Goal: Task Accomplishment & Management: Use online tool/utility

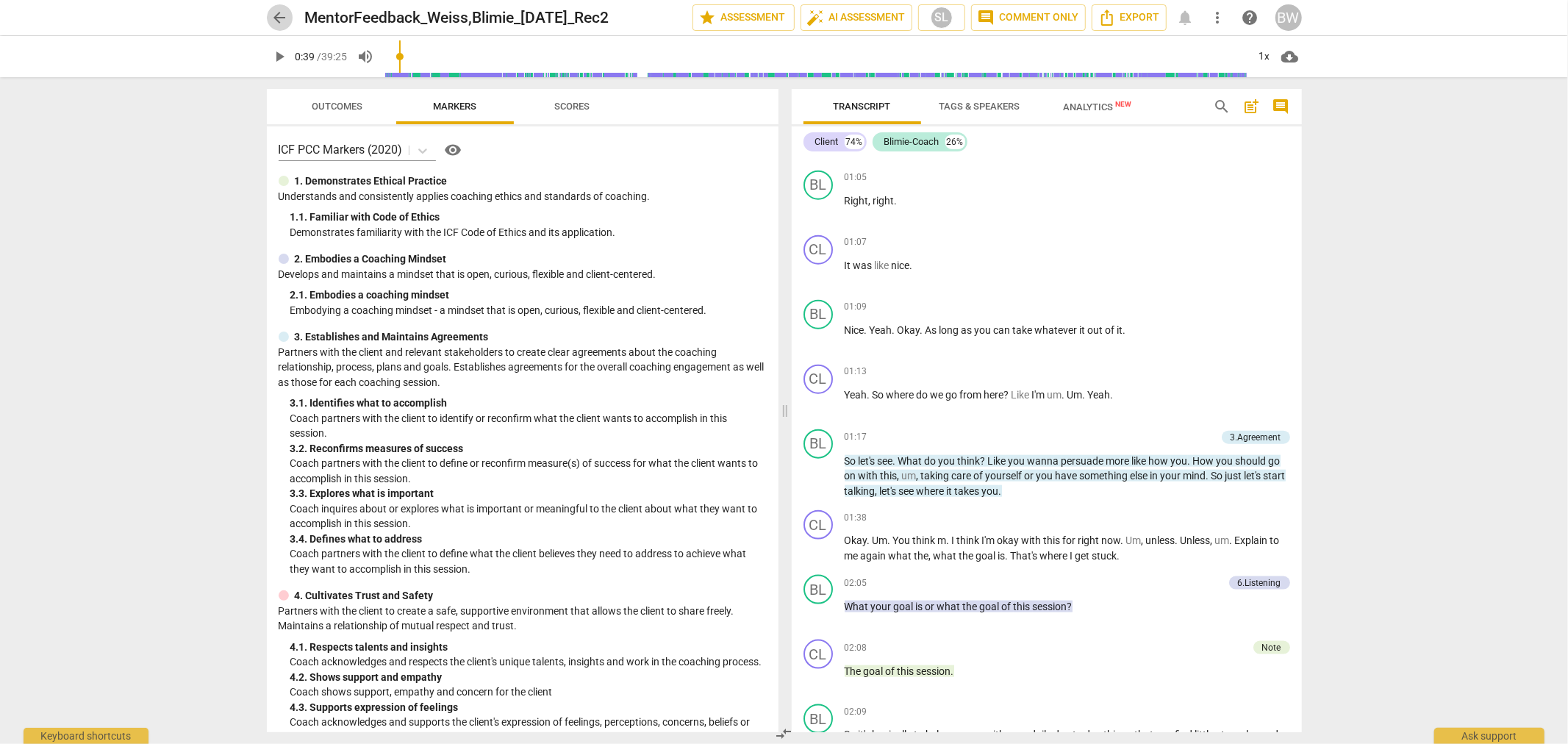
click at [282, 25] on span "arrow_back" at bounding box center [280, 17] width 17 height 17
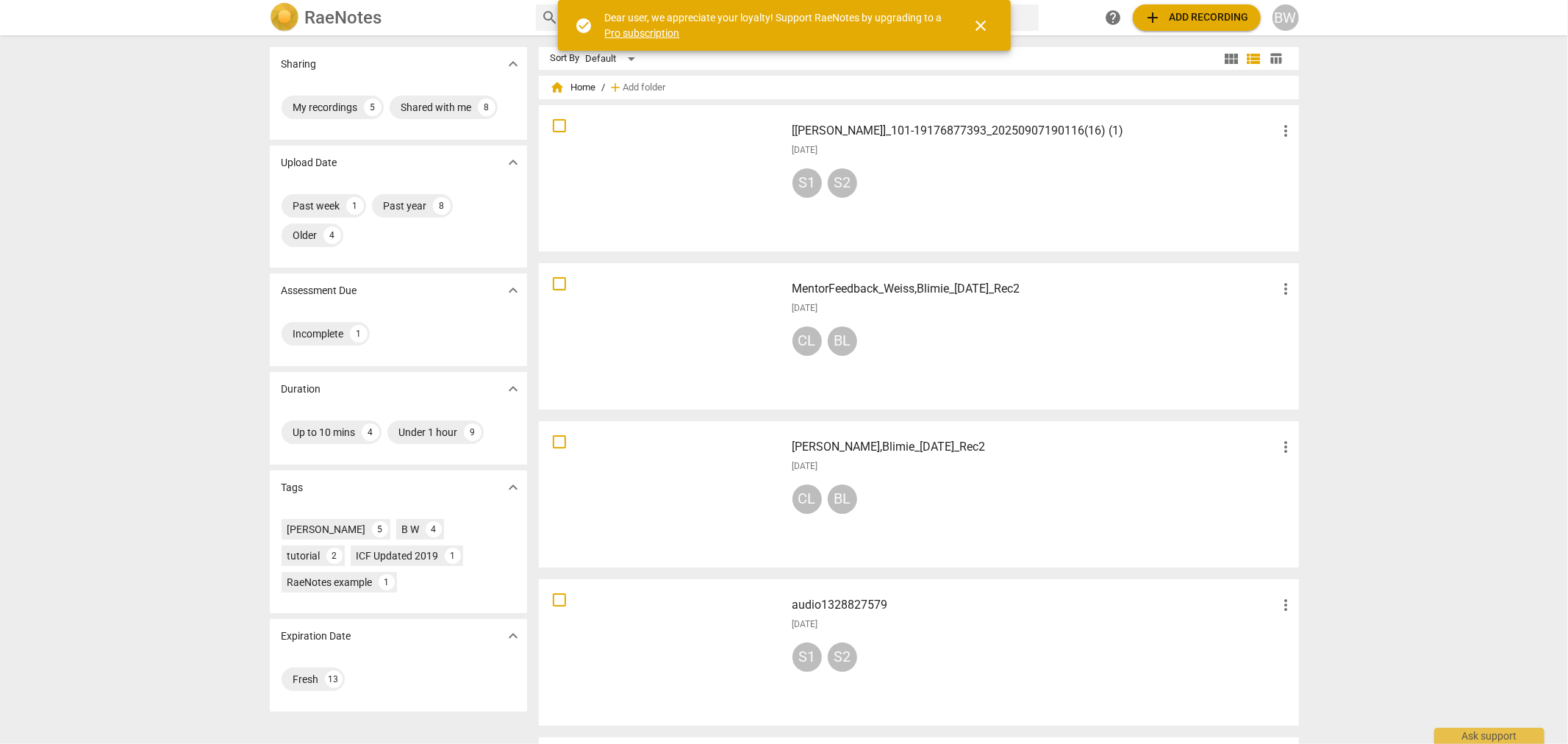
click at [712, 471] on div at bounding box center [662, 494] width 237 height 136
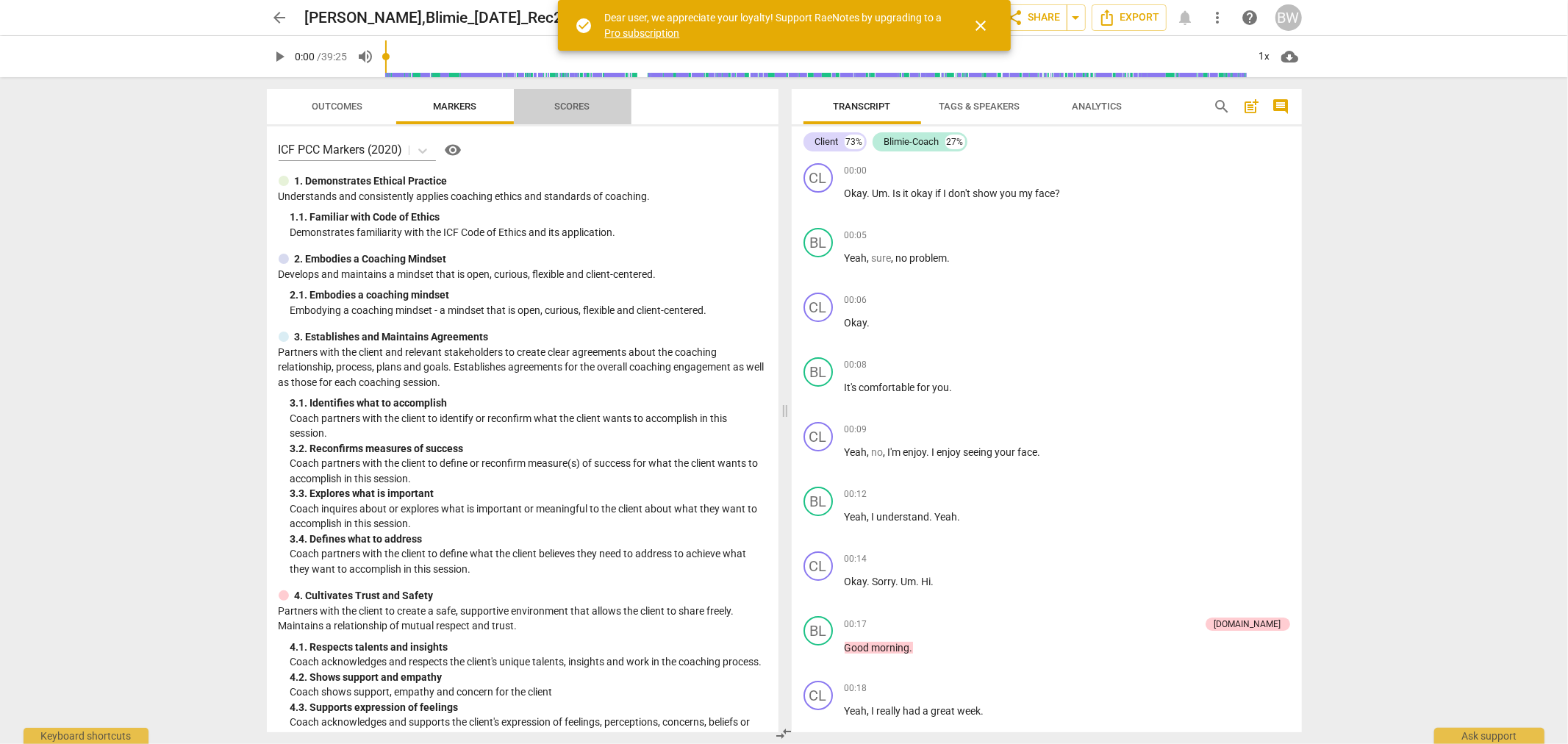
click at [572, 112] on span "Scores" at bounding box center [573, 107] width 70 height 20
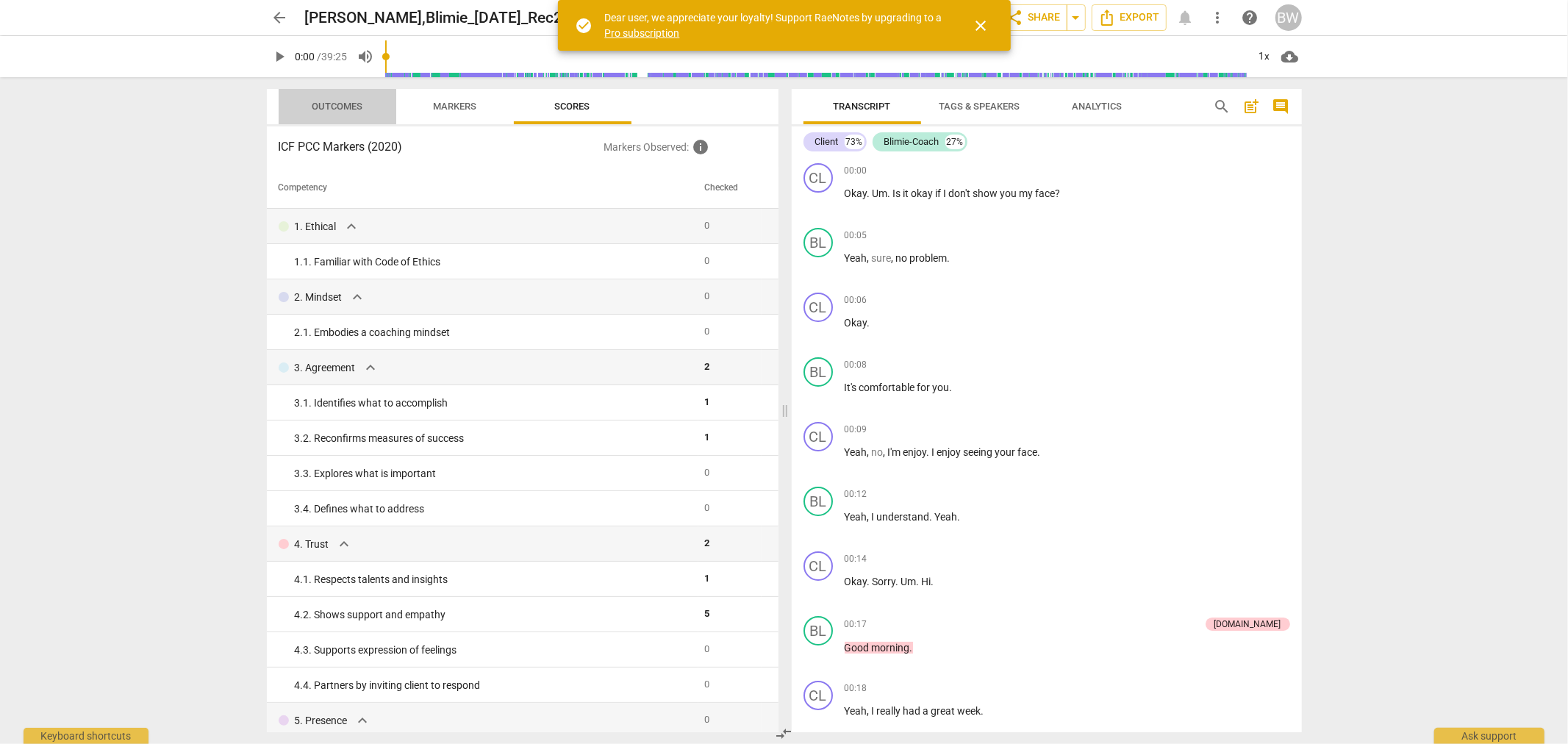
click at [348, 107] on span "Outcomes" at bounding box center [337, 106] width 51 height 11
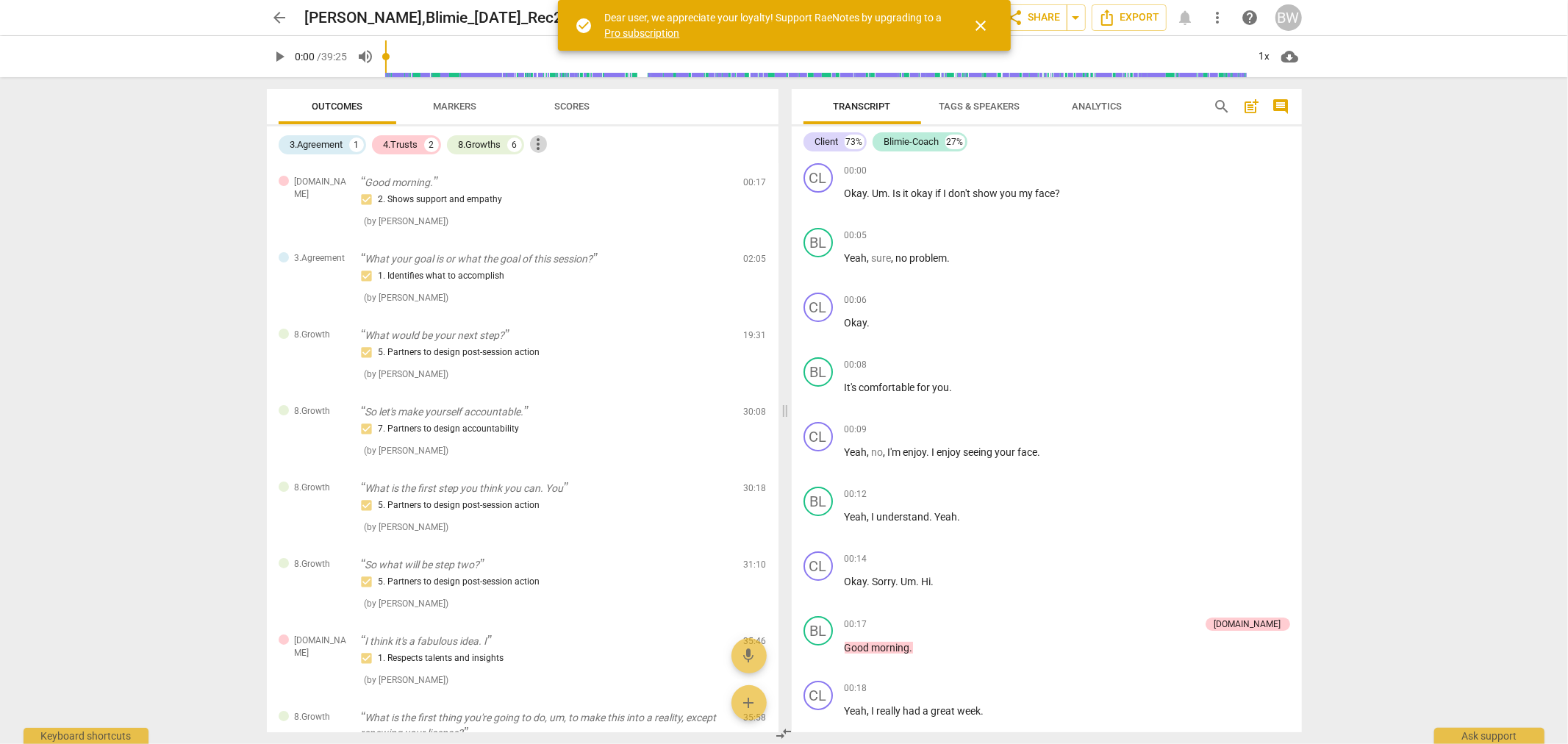
click at [545, 142] on span "more_vert" at bounding box center [539, 144] width 17 height 17
click at [652, 135] on div at bounding box center [784, 372] width 1568 height 744
click at [291, 16] on span "arrow_back" at bounding box center [280, 17] width 26 height 17
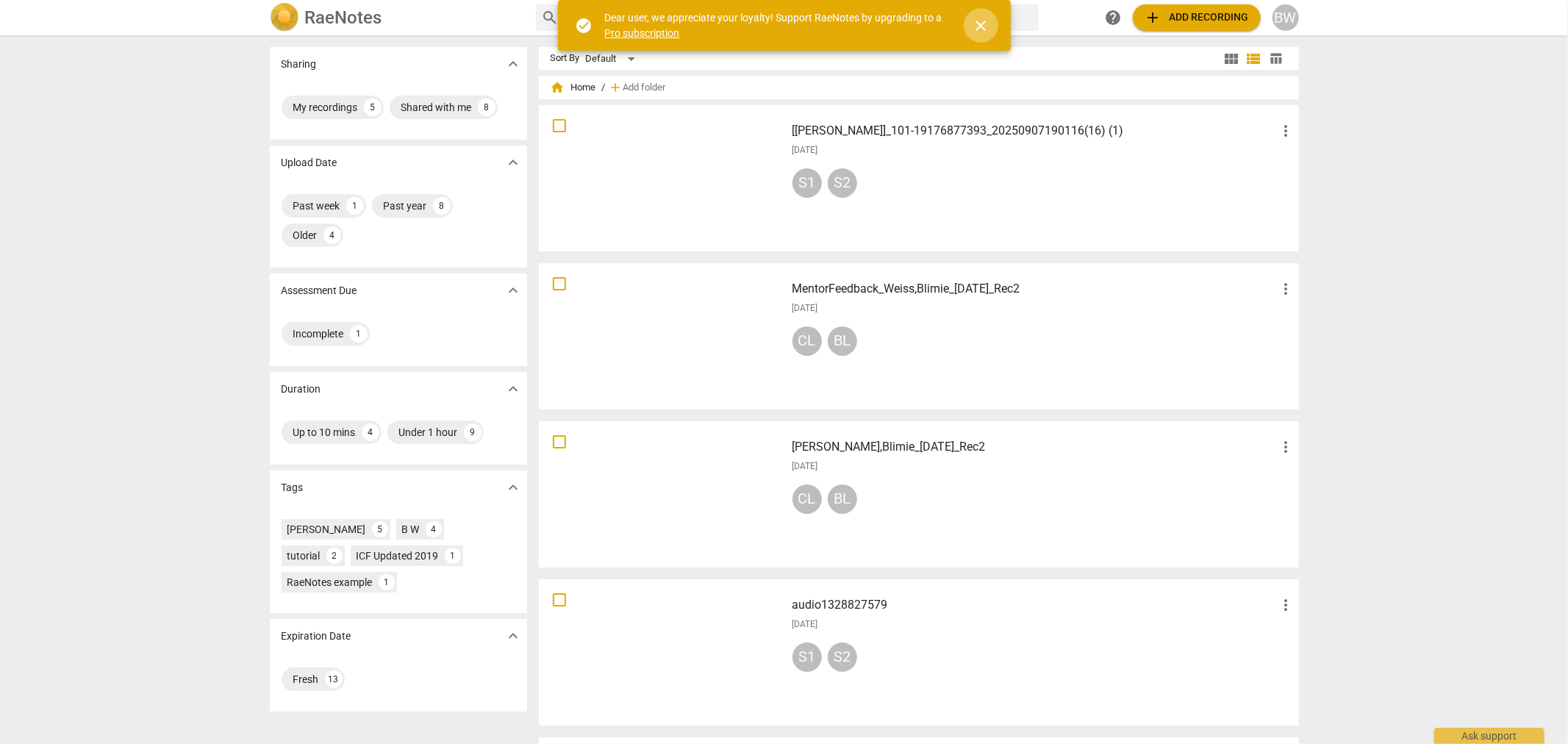
click at [976, 24] on span "close" at bounding box center [981, 25] width 17 height 17
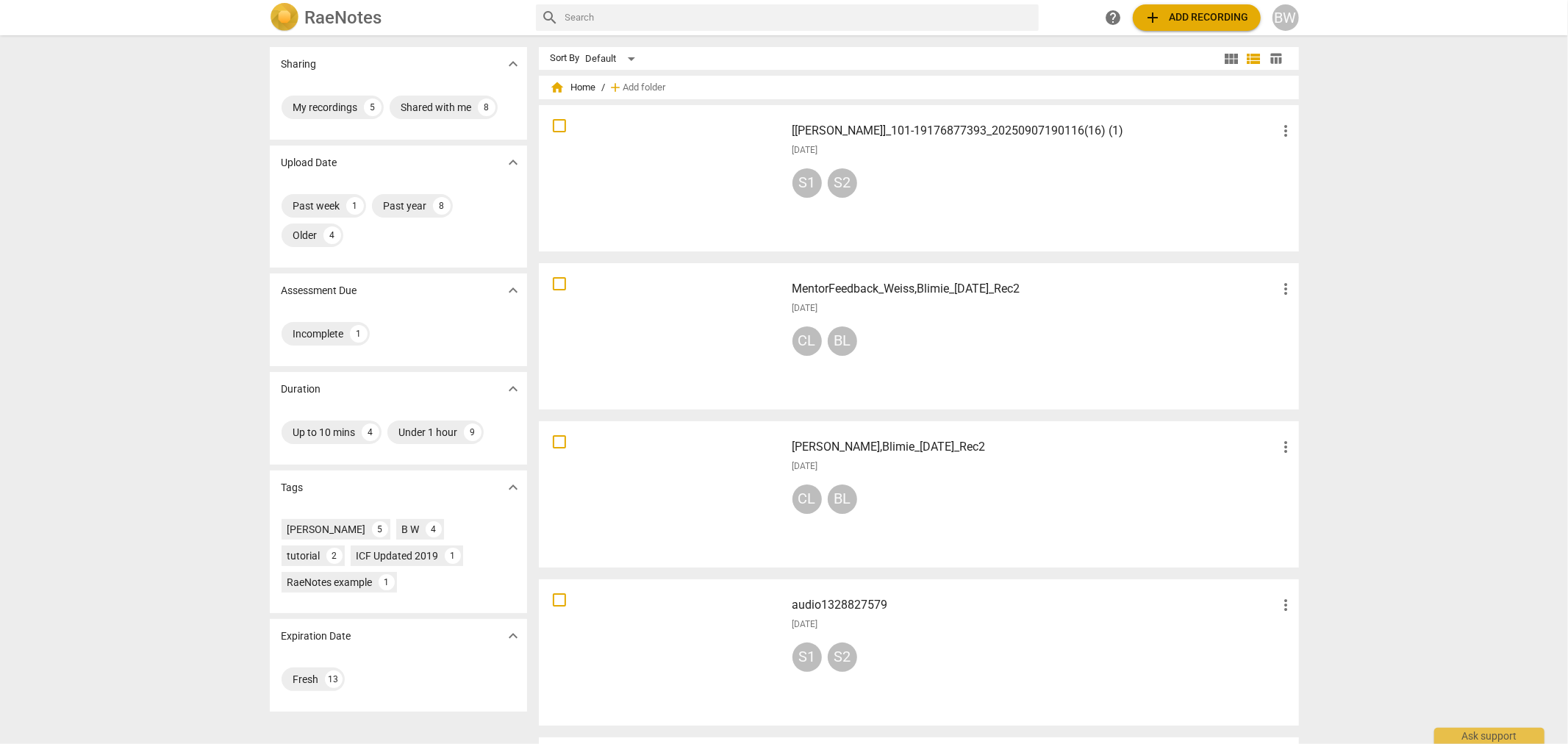
click at [662, 181] on div at bounding box center [662, 178] width 237 height 136
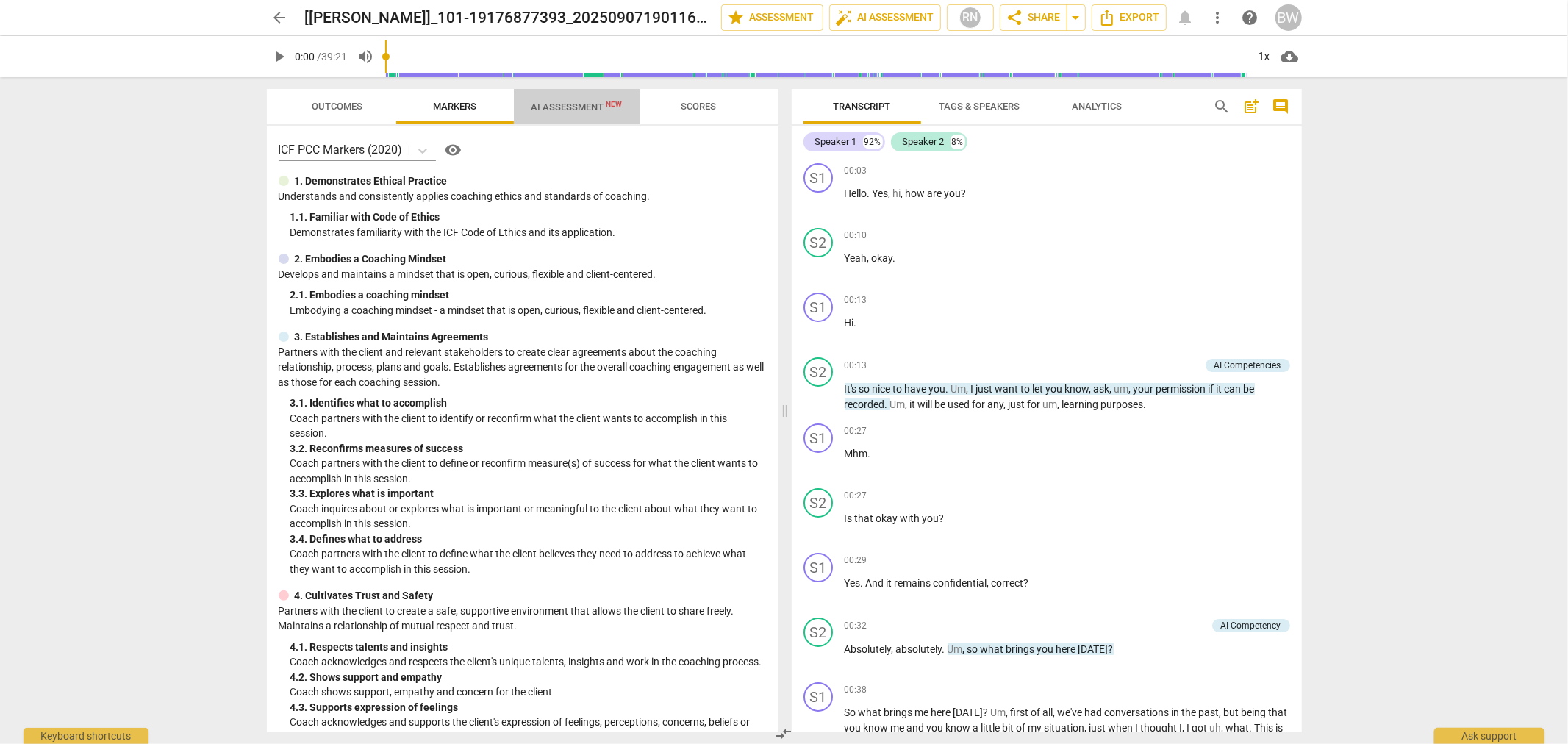
click at [579, 109] on span "AI Assessment New" at bounding box center [577, 107] width 92 height 11
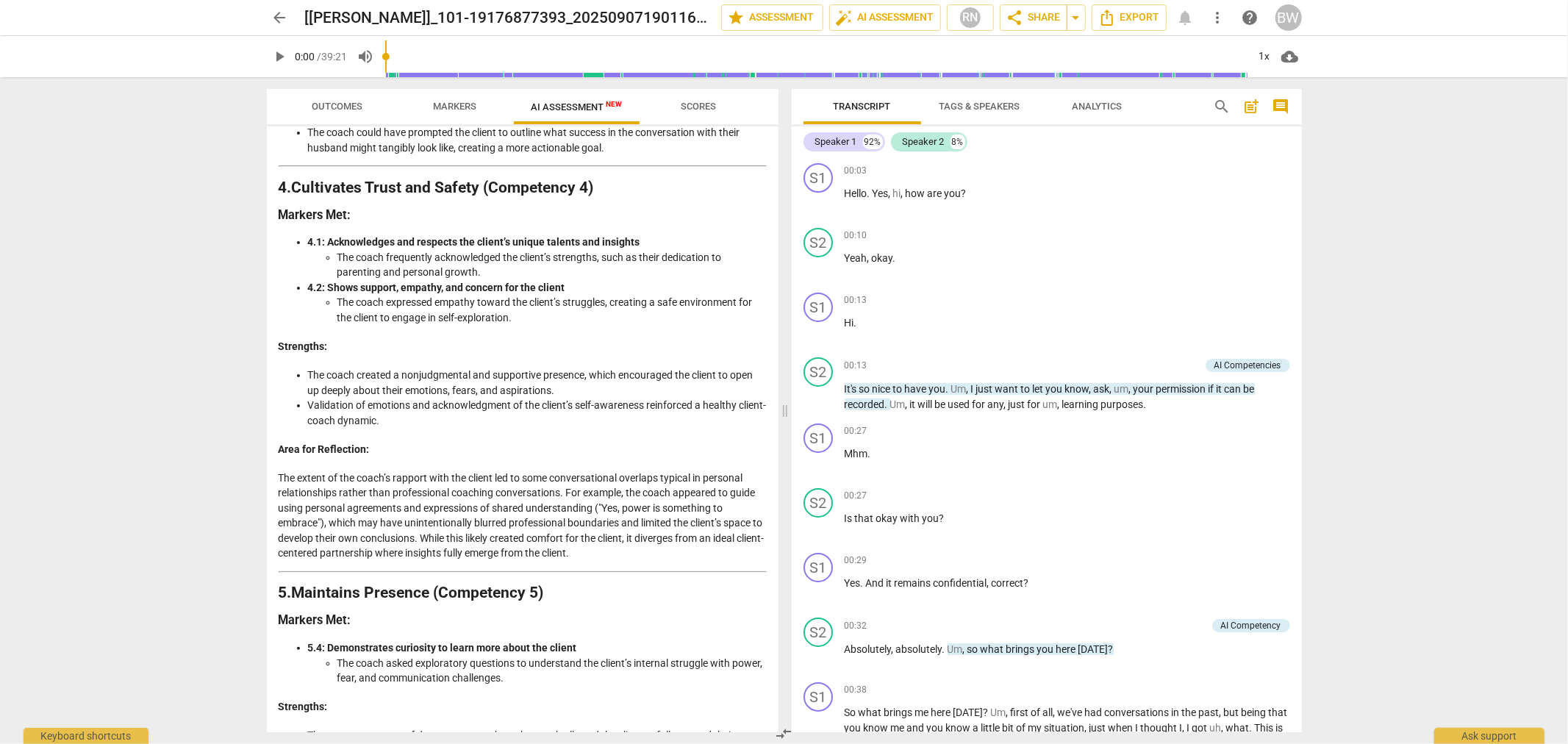
scroll to position [1470, 0]
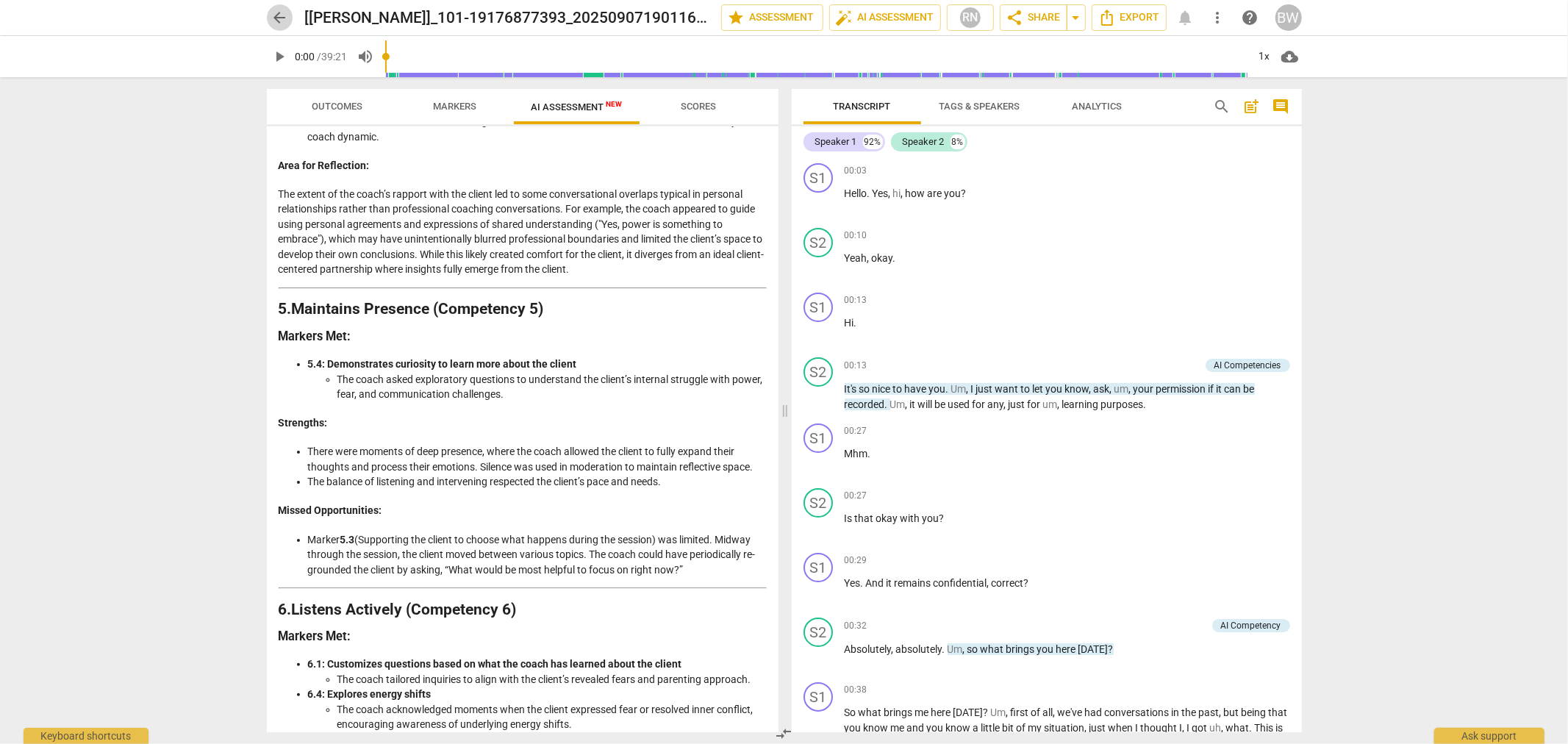
click at [281, 20] on span "arrow_back" at bounding box center [280, 17] width 17 height 17
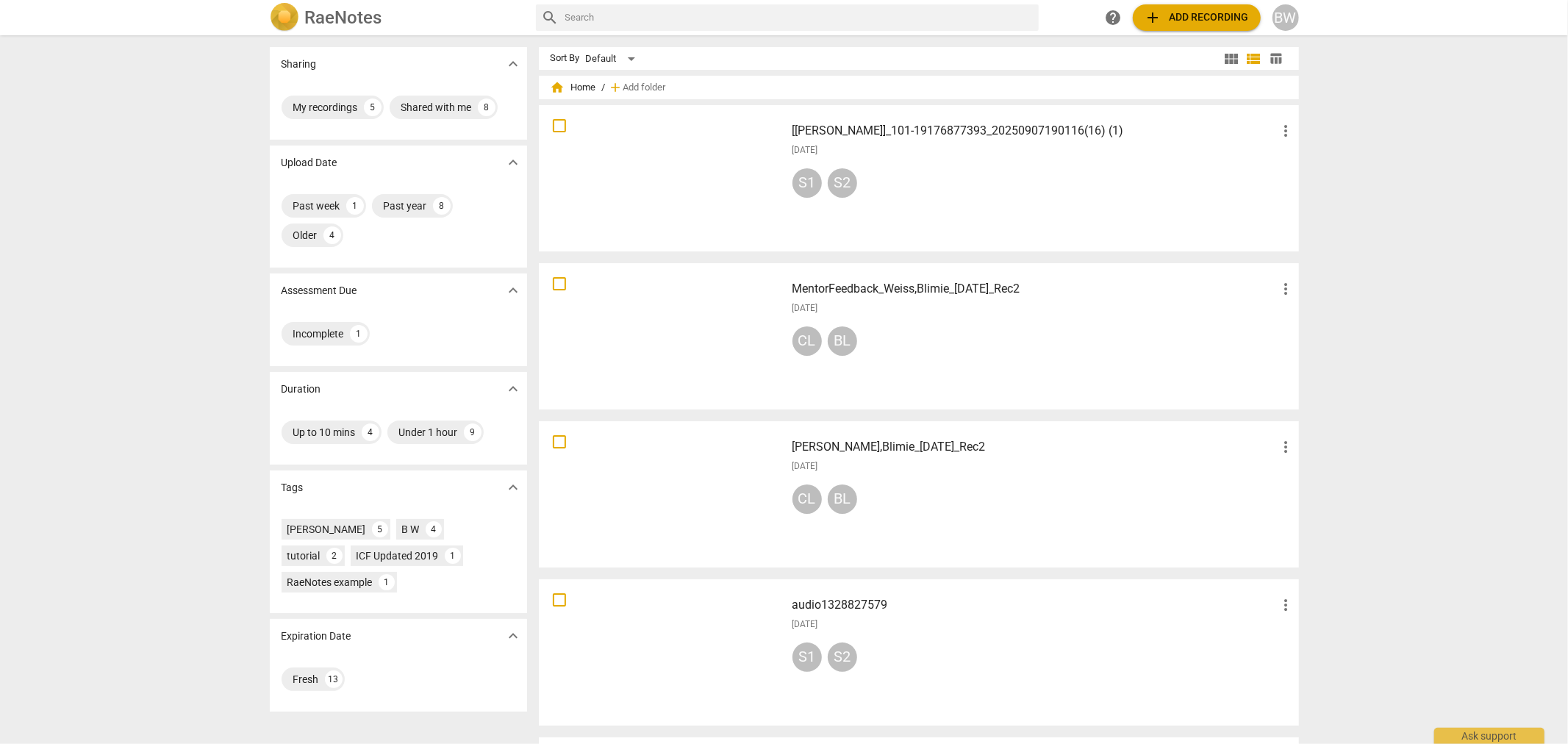
click at [1208, 20] on span "add Add recording" at bounding box center [1197, 17] width 104 height 17
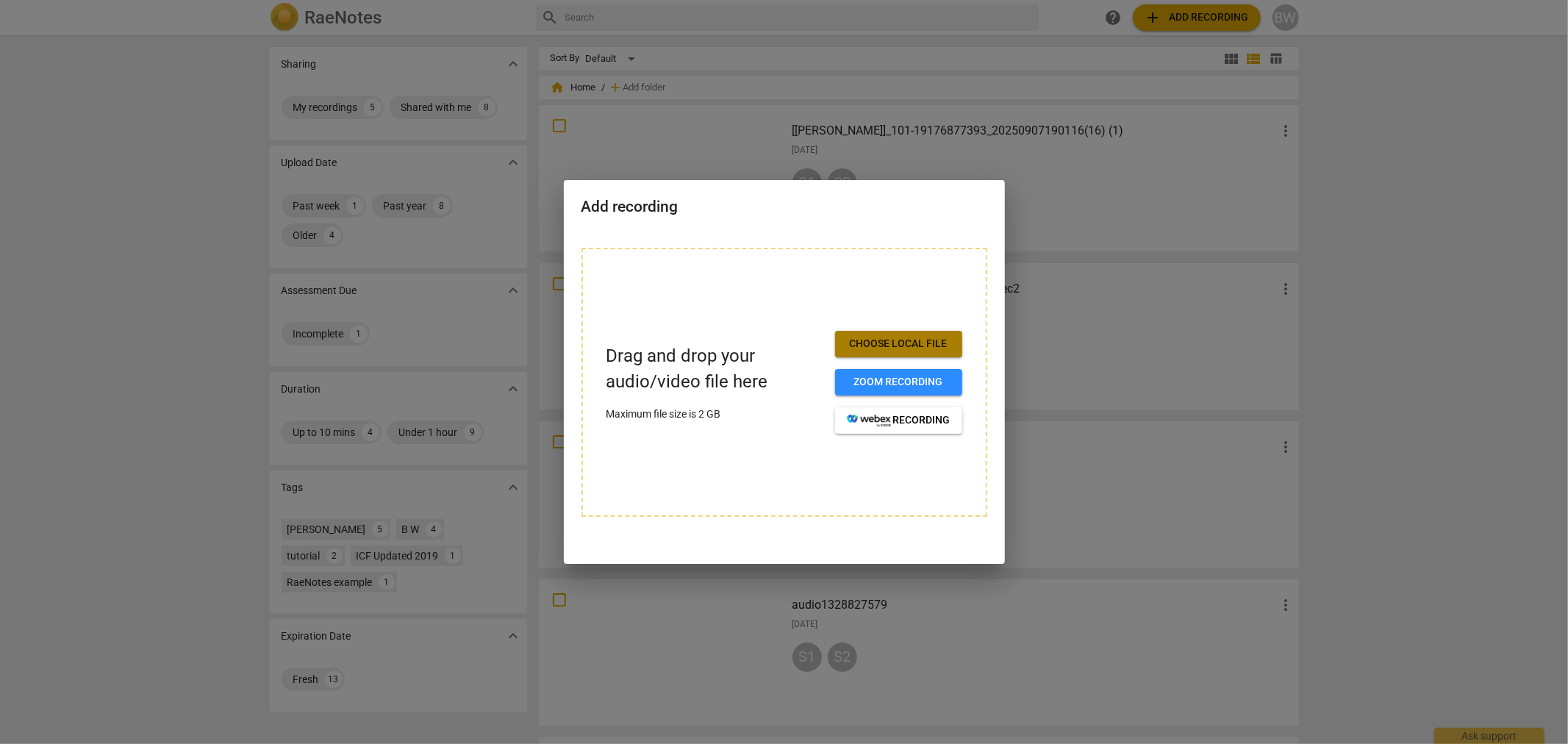
click at [918, 346] on span "Choose local file" at bounding box center [899, 343] width 104 height 14
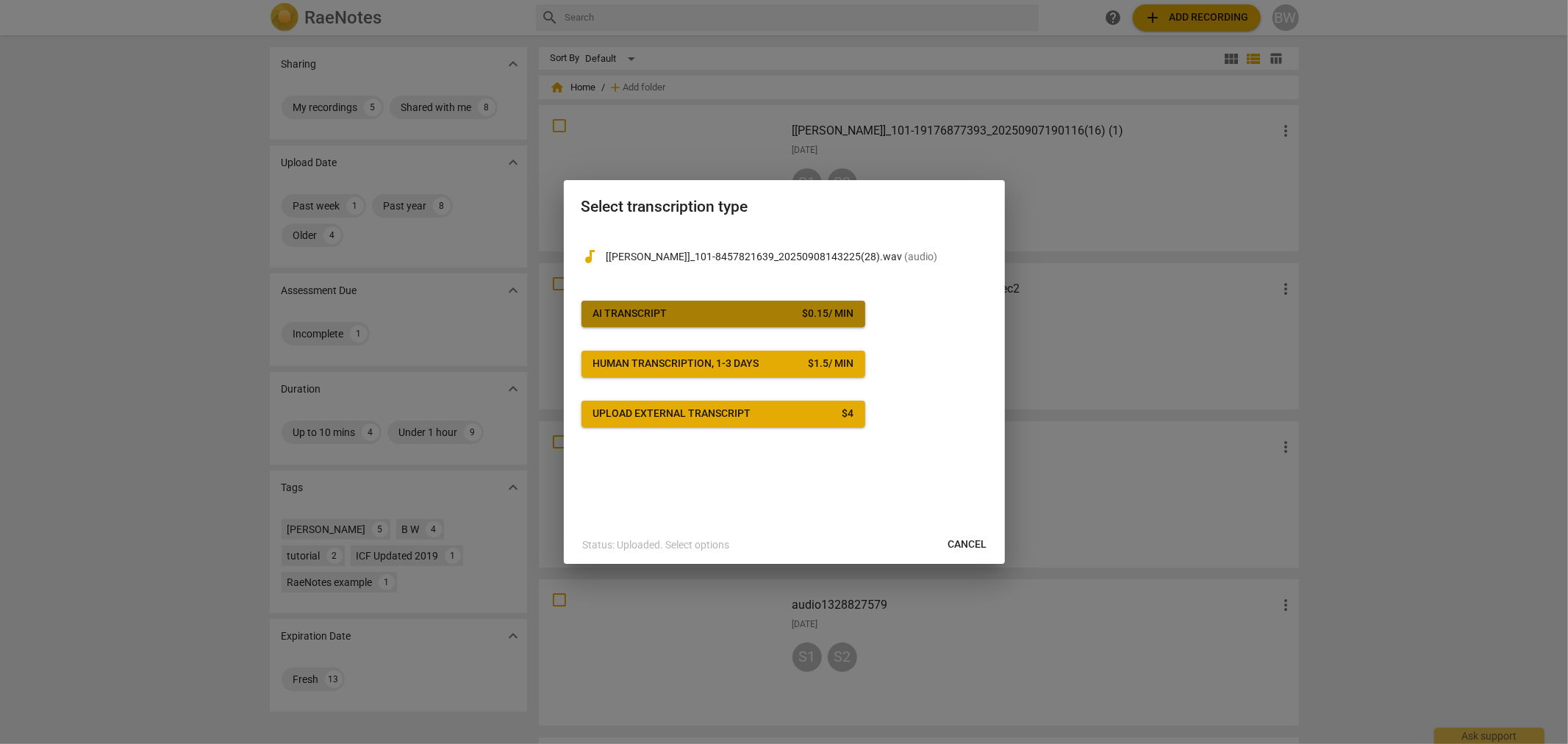
click at [677, 310] on span "AI Transcript $ 0.15 / min" at bounding box center [723, 313] width 260 height 14
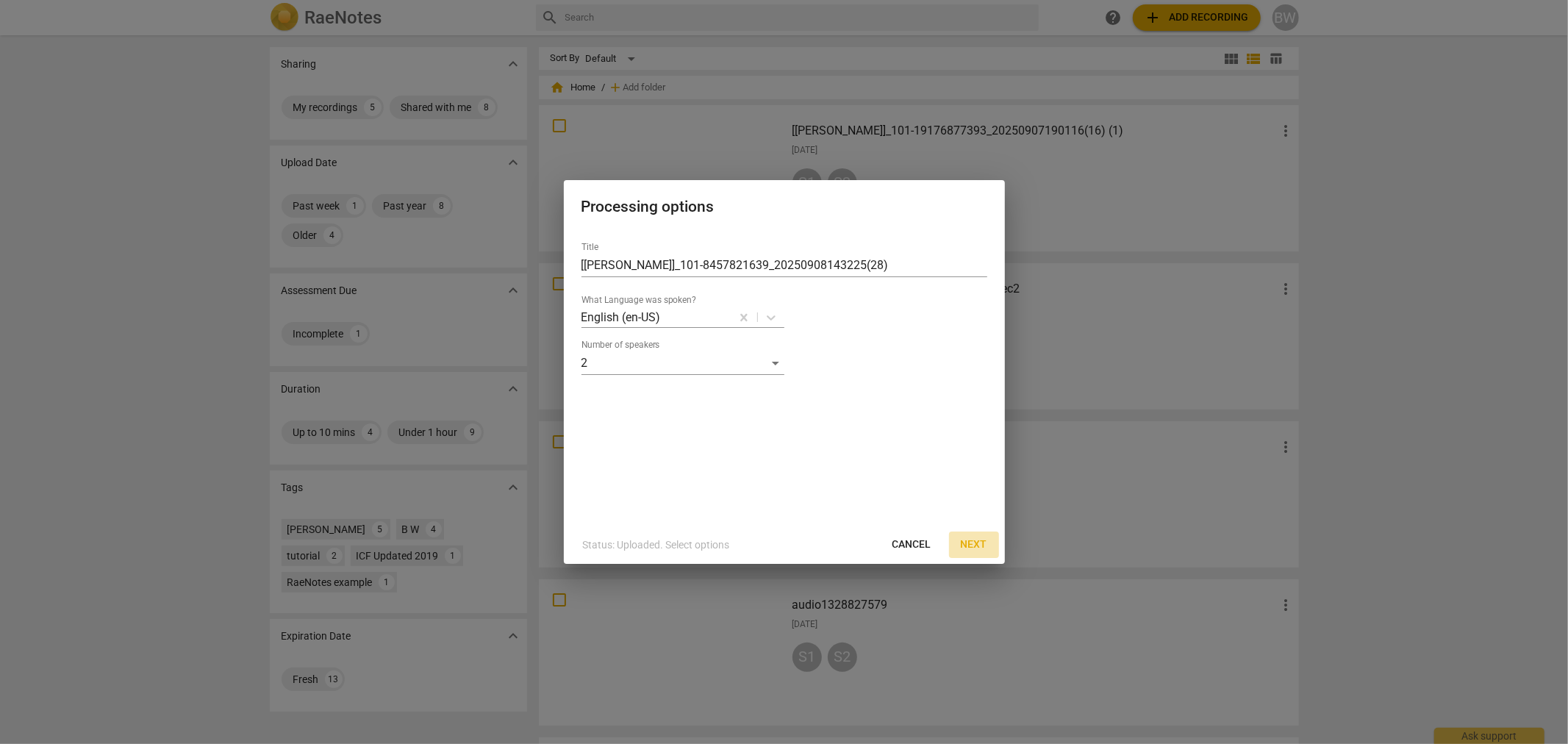
click at [974, 539] on span "Next" at bounding box center [973, 544] width 26 height 14
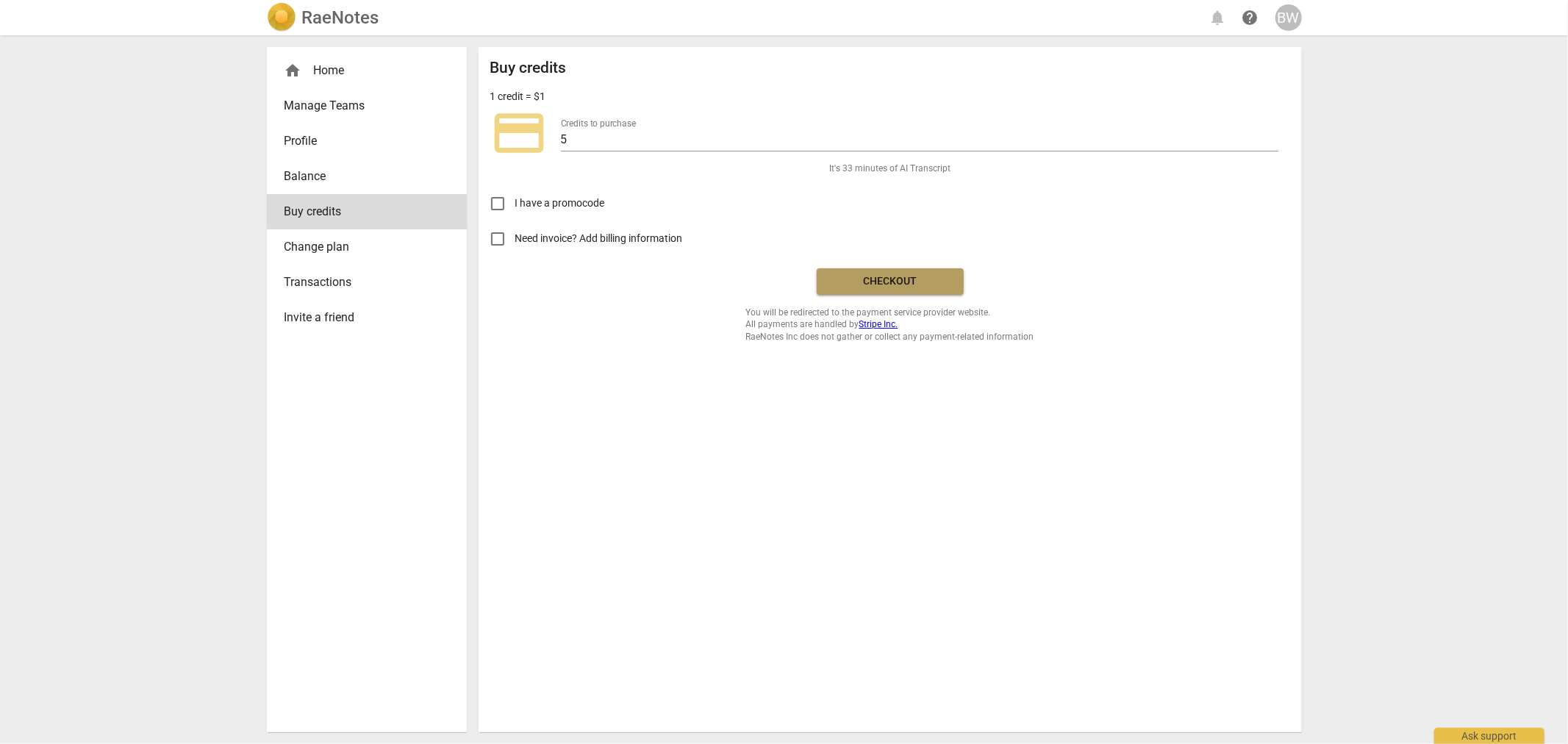
click at [883, 277] on span "Checkout" at bounding box center [890, 281] width 123 height 14
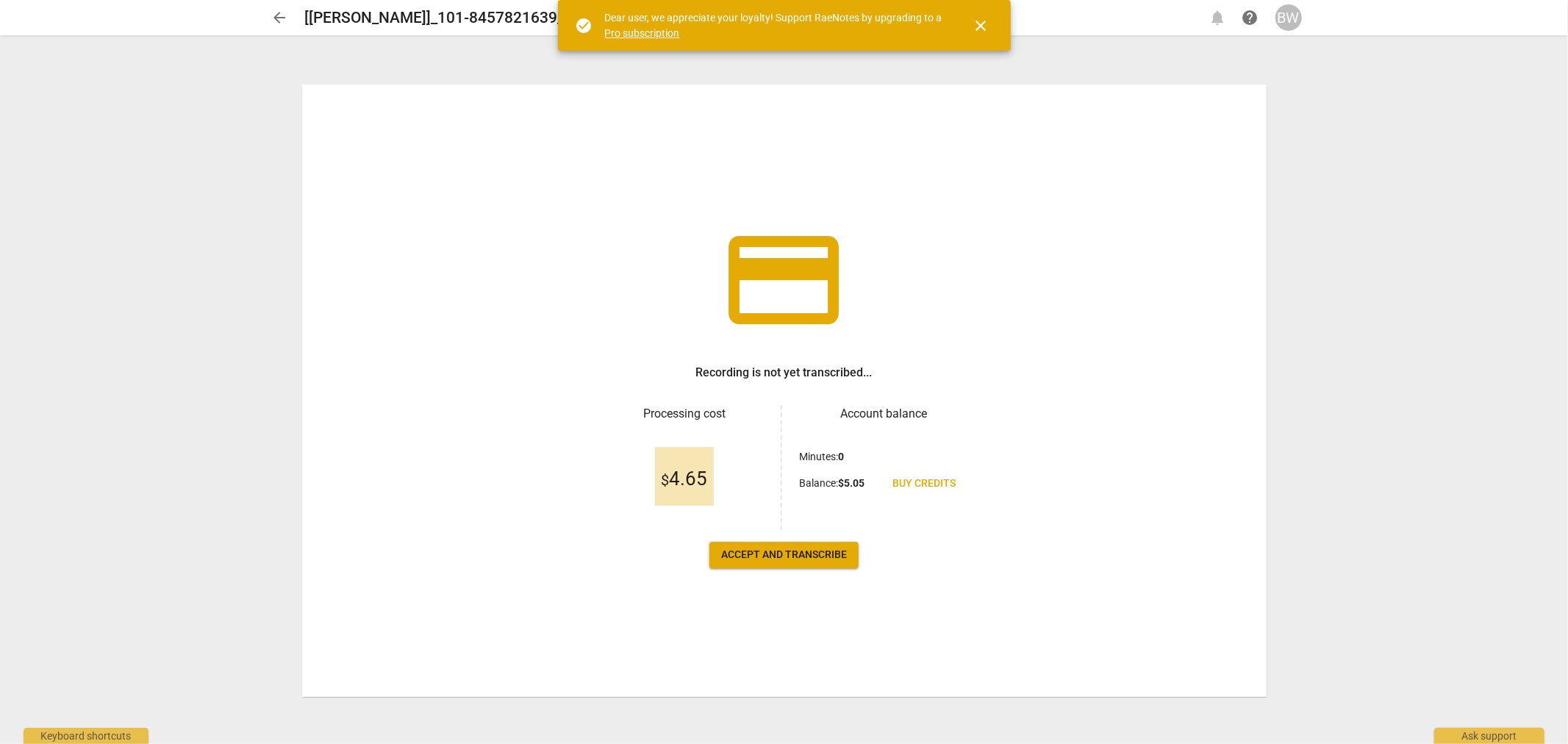
click at [763, 556] on span "Accept and transcribe" at bounding box center [784, 554] width 126 height 14
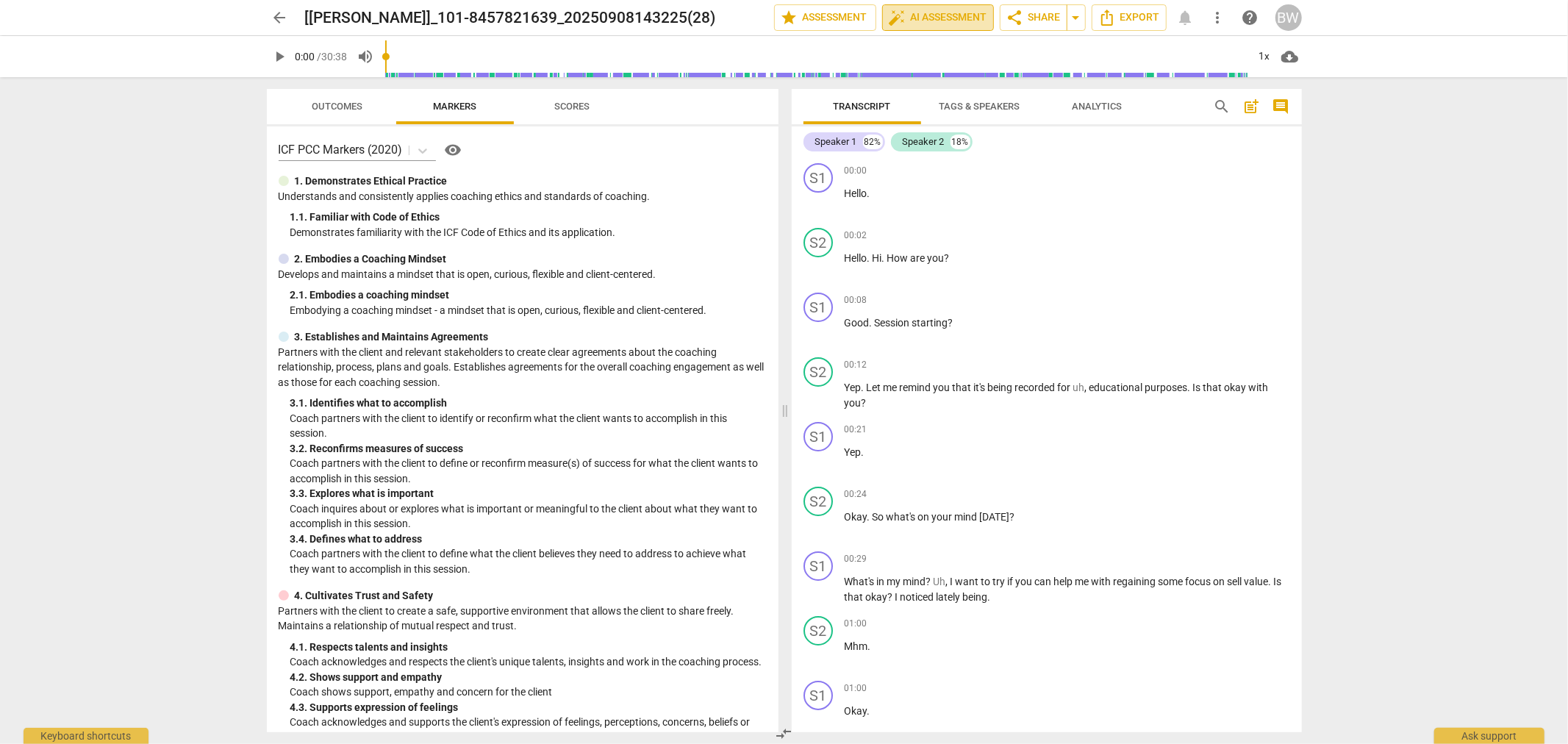
click at [933, 15] on span "auto_fix_high AI Assessment" at bounding box center [938, 17] width 98 height 17
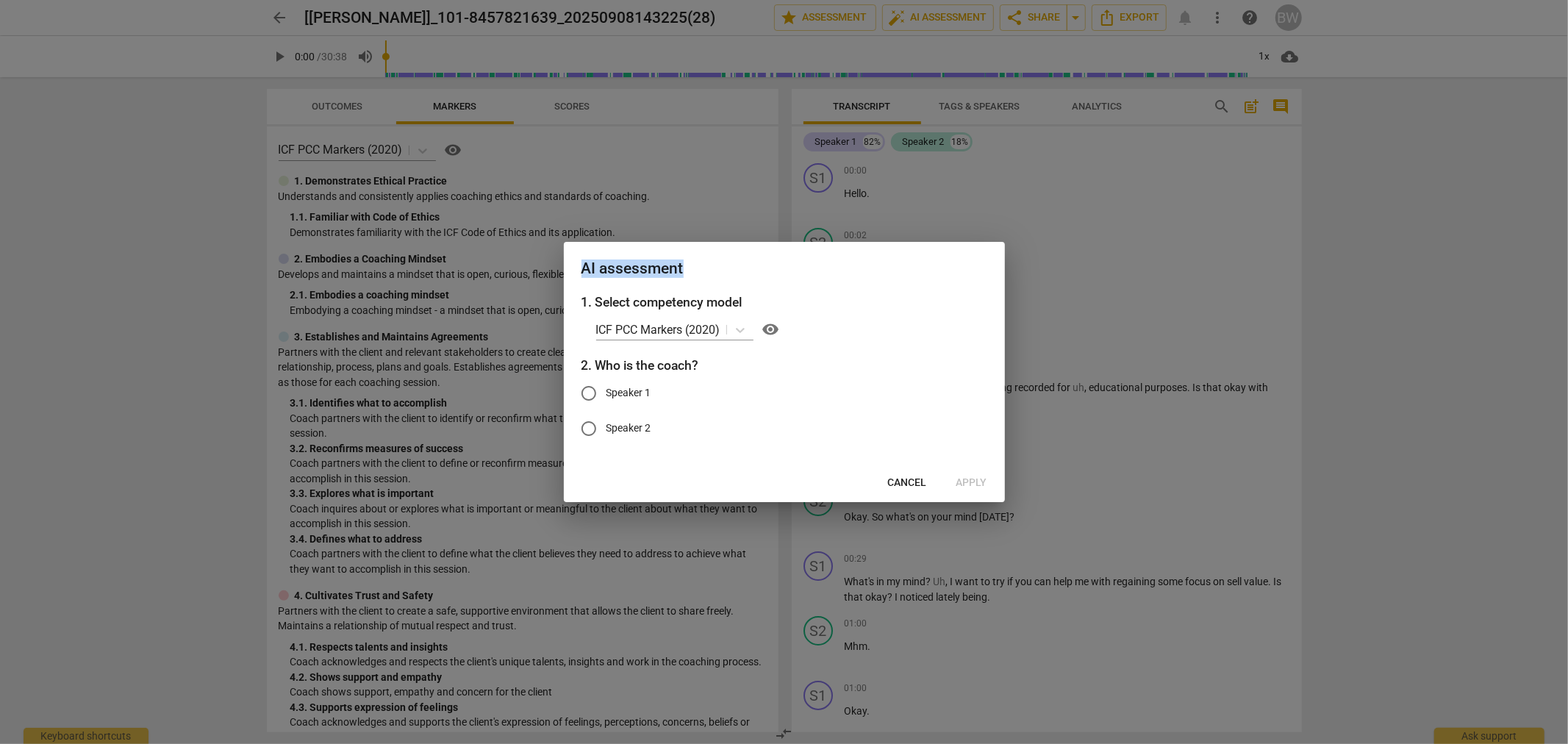
drag, startPoint x: 868, startPoint y: 253, endPoint x: 680, endPoint y: 224, distance: 190.2
click at [680, 224] on div "AI assessment 1. Select competency model ICF PCC Markers (2020) visibility 2. W…" at bounding box center [784, 372] width 1568 height 744
click at [907, 482] on span "Cancel" at bounding box center [908, 482] width 39 height 14
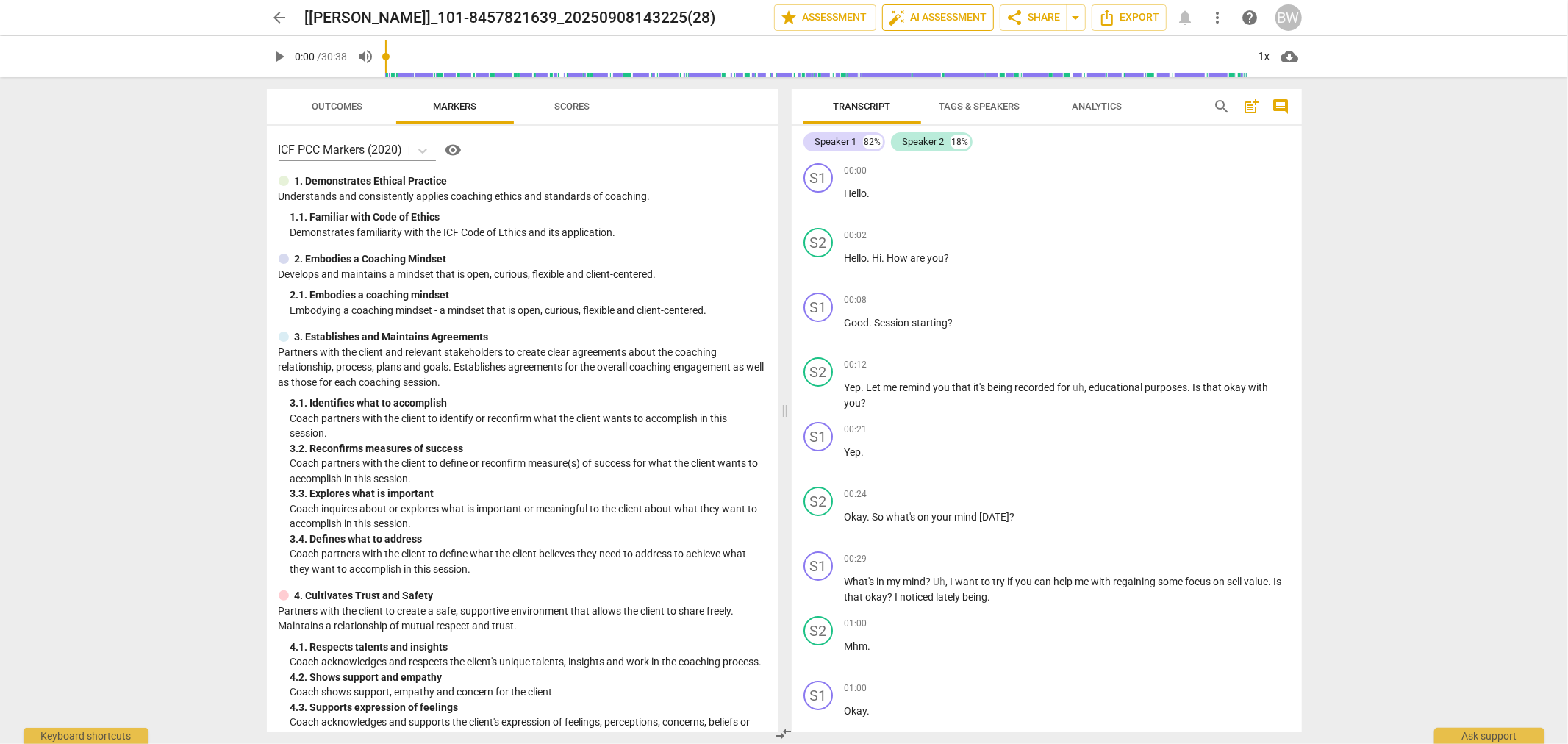
click at [952, 16] on span "auto_fix_high AI Assessment" at bounding box center [938, 17] width 98 height 17
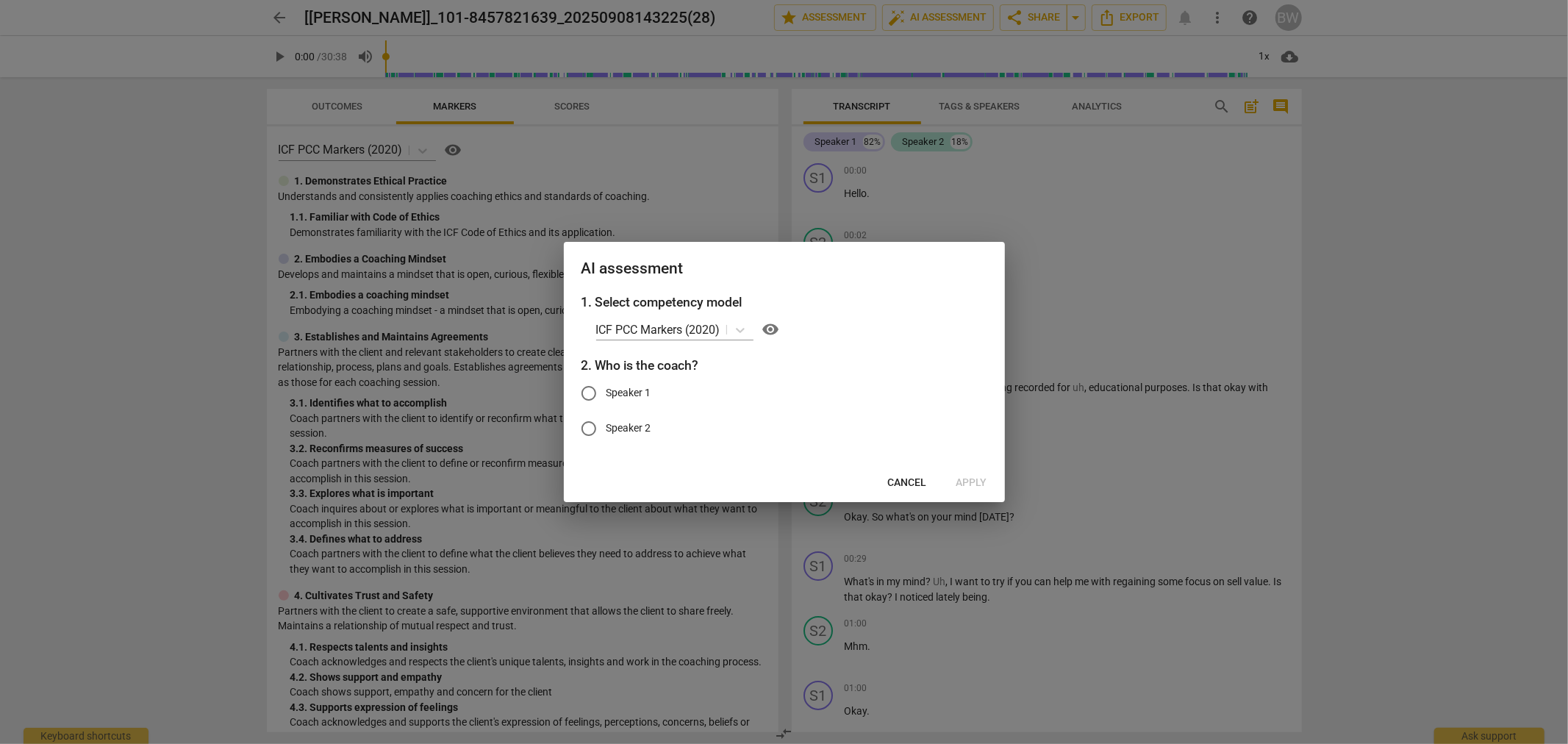
click at [585, 424] on input "Speaker 2" at bounding box center [588, 428] width 36 height 36
radio input "true"
click at [975, 479] on span "Apply" at bounding box center [972, 482] width 31 height 14
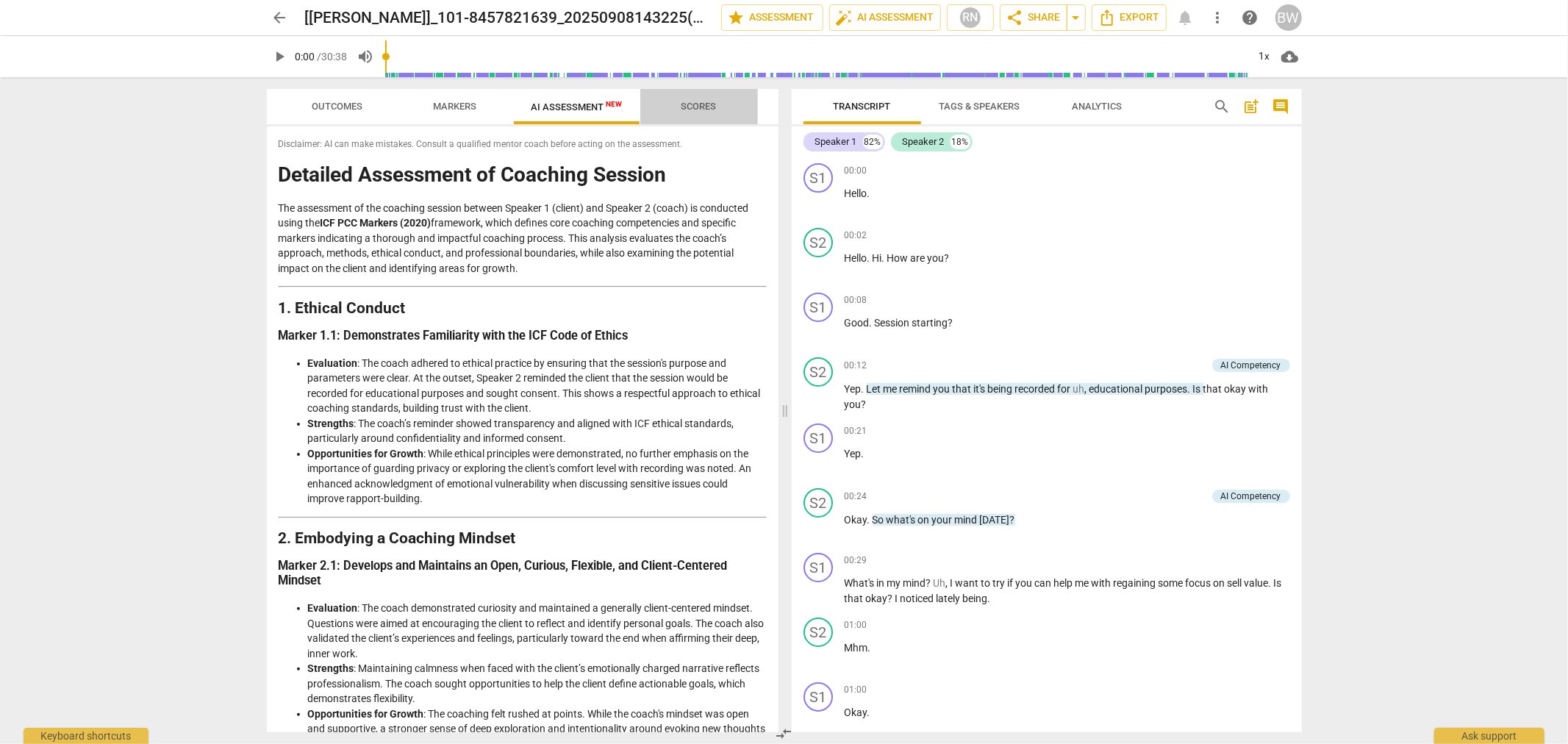
click at [707, 116] on span "Scores" at bounding box center [699, 107] width 70 height 20
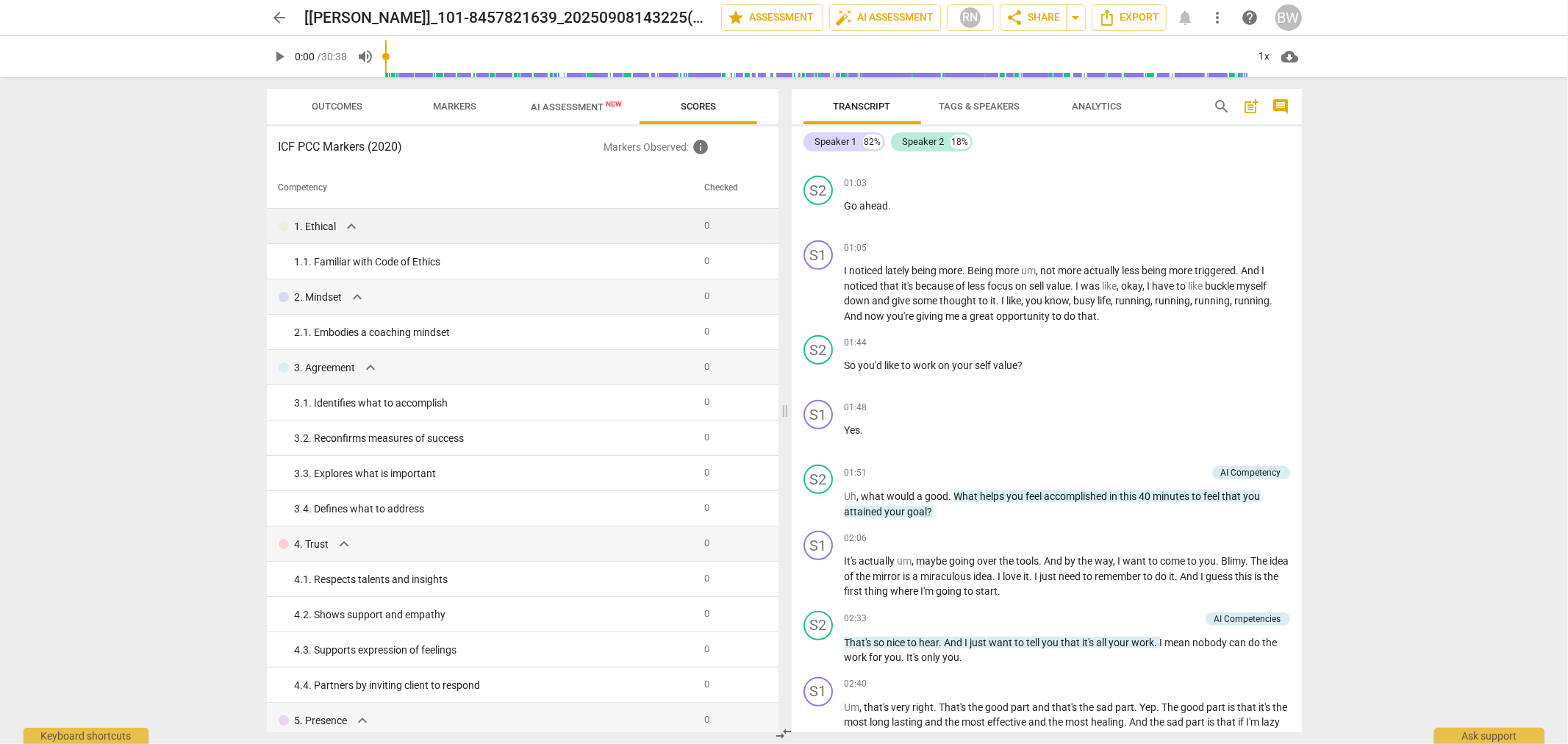
click at [376, 218] on div "1. Ethical expand_more" at bounding box center [486, 226] width 415 height 17
click at [402, 232] on div "1. Ethical expand_more" at bounding box center [486, 226] width 415 height 17
click at [309, 101] on span "Outcomes" at bounding box center [337, 107] width 86 height 20
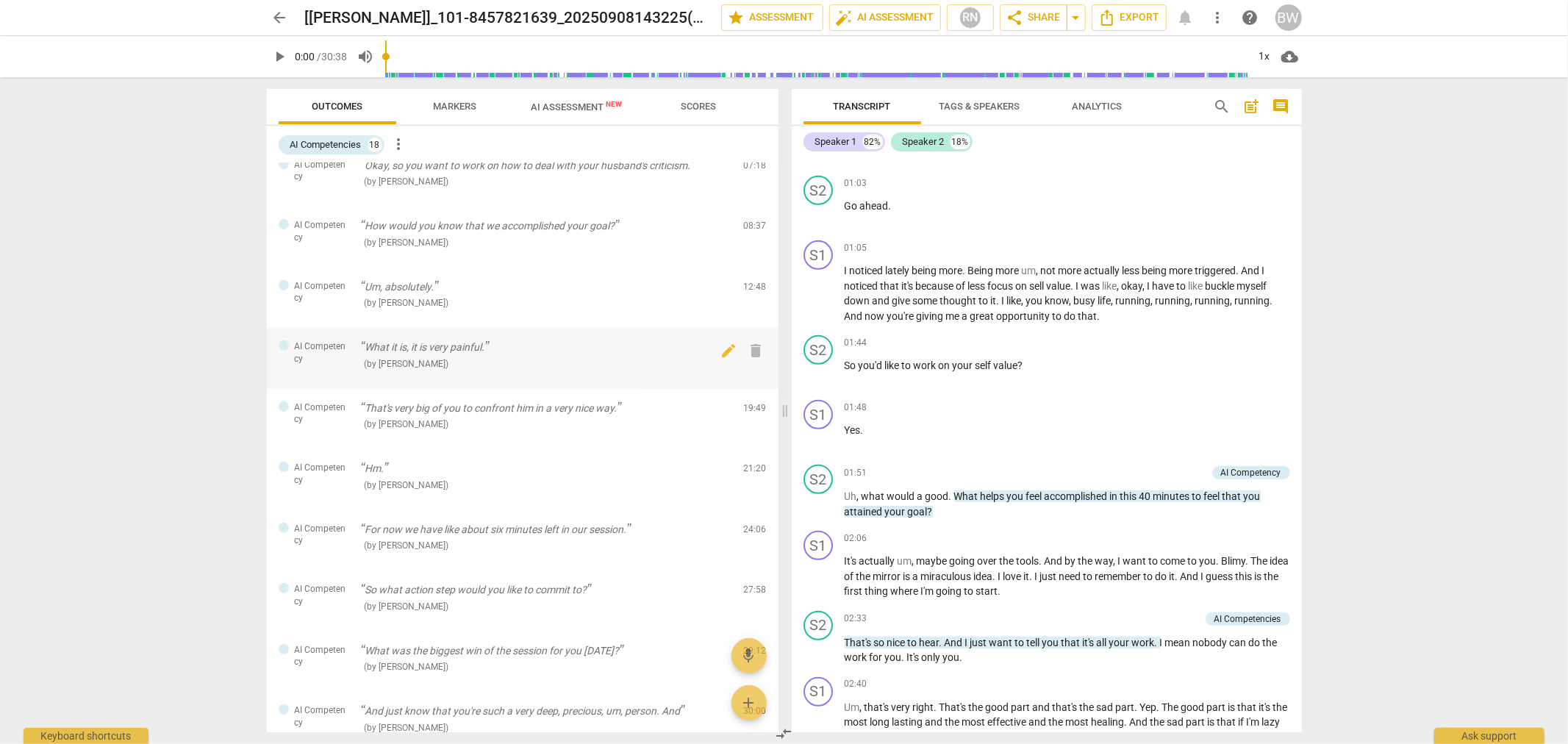
scroll to position [603, 0]
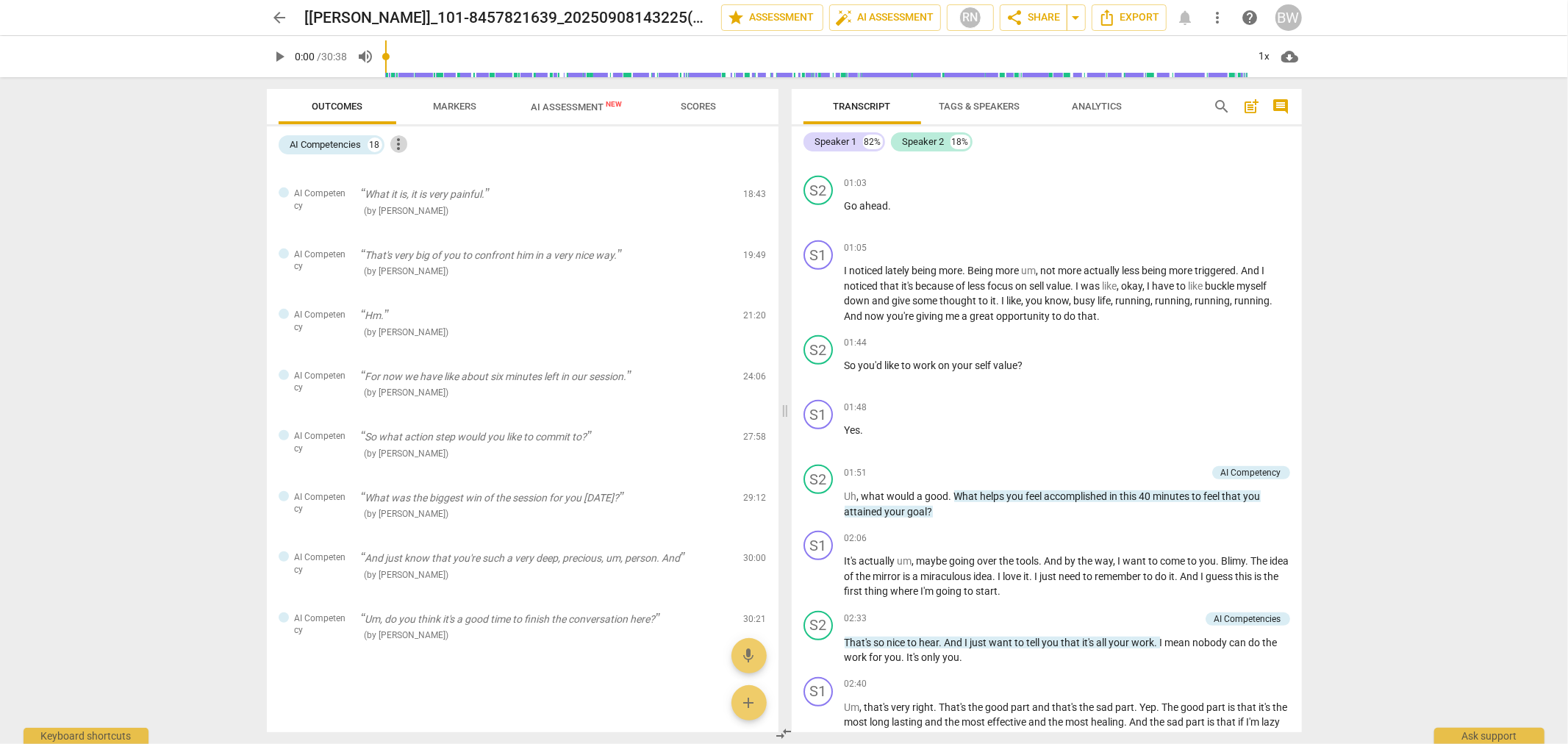
click at [399, 136] on span "more_vert" at bounding box center [399, 144] width 17 height 17
click at [182, 179] on div at bounding box center [784, 372] width 1568 height 744
click at [320, 151] on div "AI Competencies" at bounding box center [326, 144] width 71 height 14
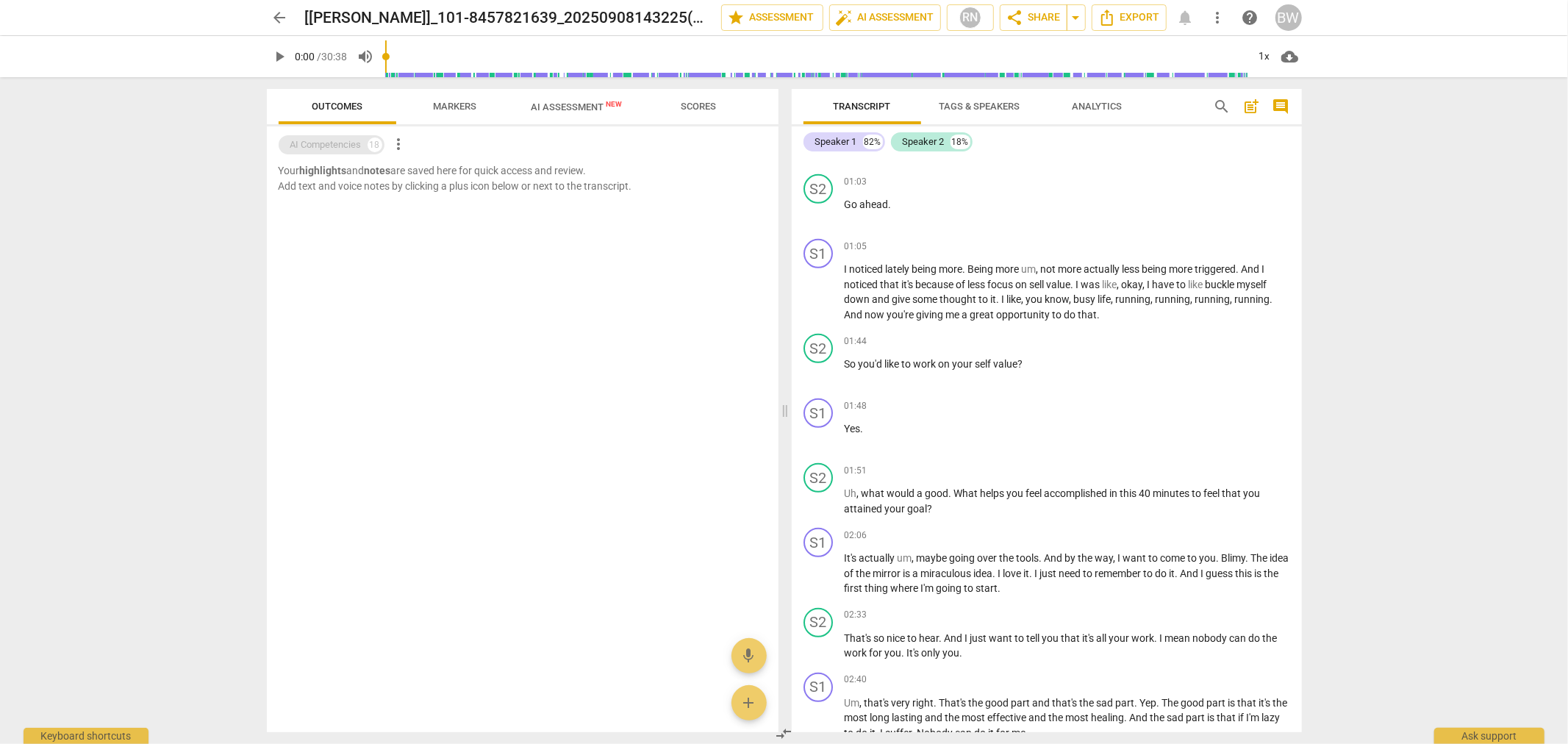
scroll to position [569, 0]
click at [320, 151] on div "AI Competencies" at bounding box center [326, 144] width 71 height 14
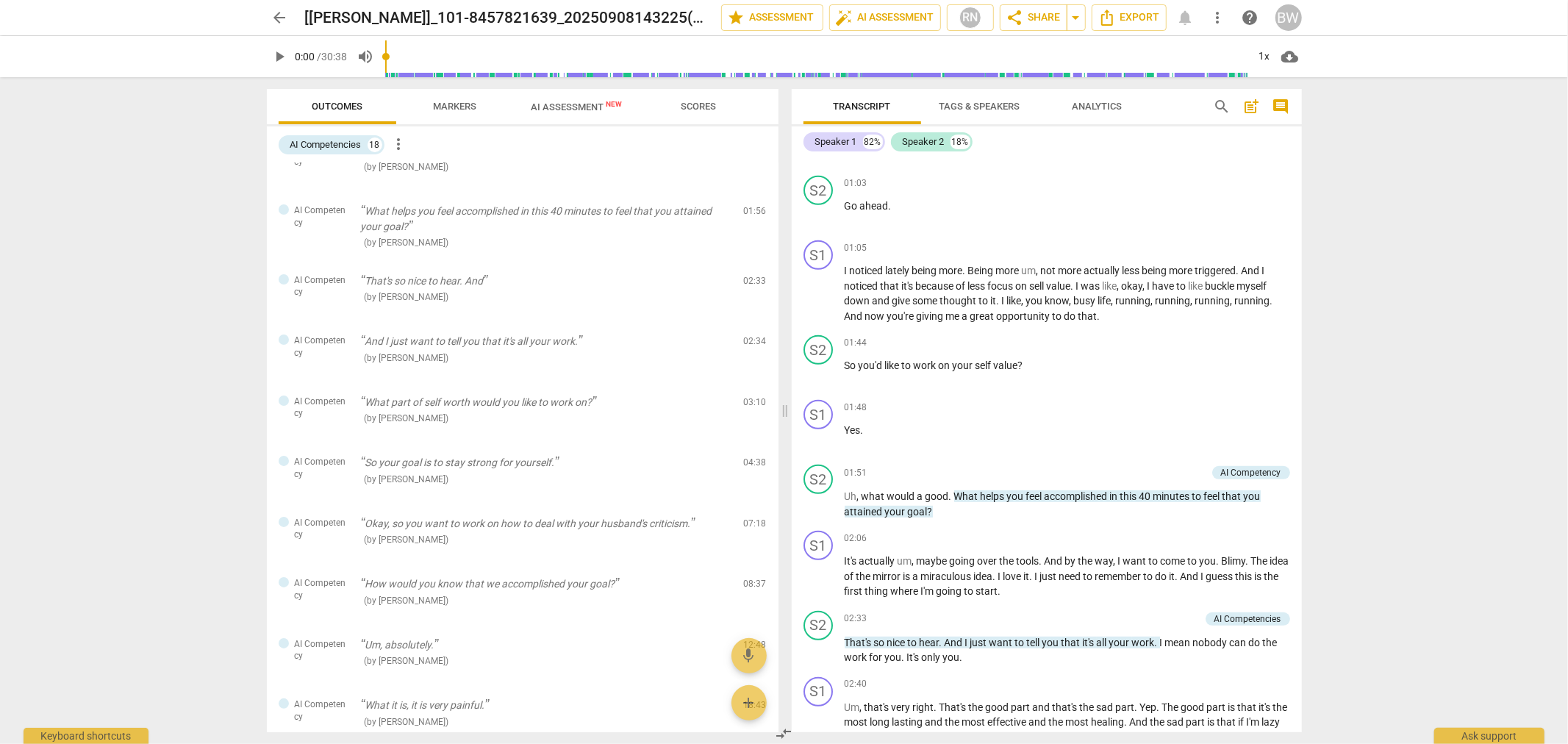
scroll to position [0, 0]
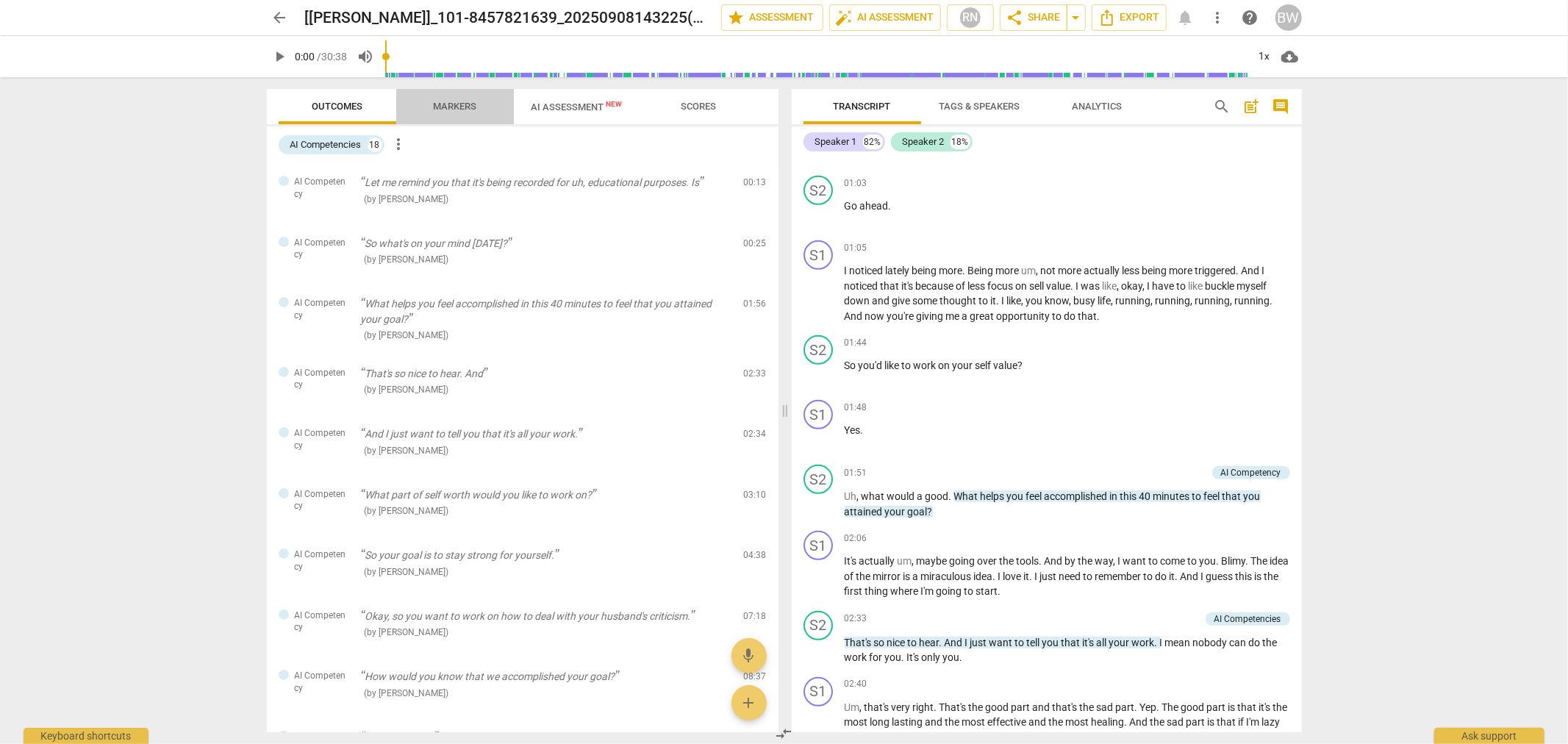
click at [442, 95] on button "Markers" at bounding box center [455, 107] width 118 height 36
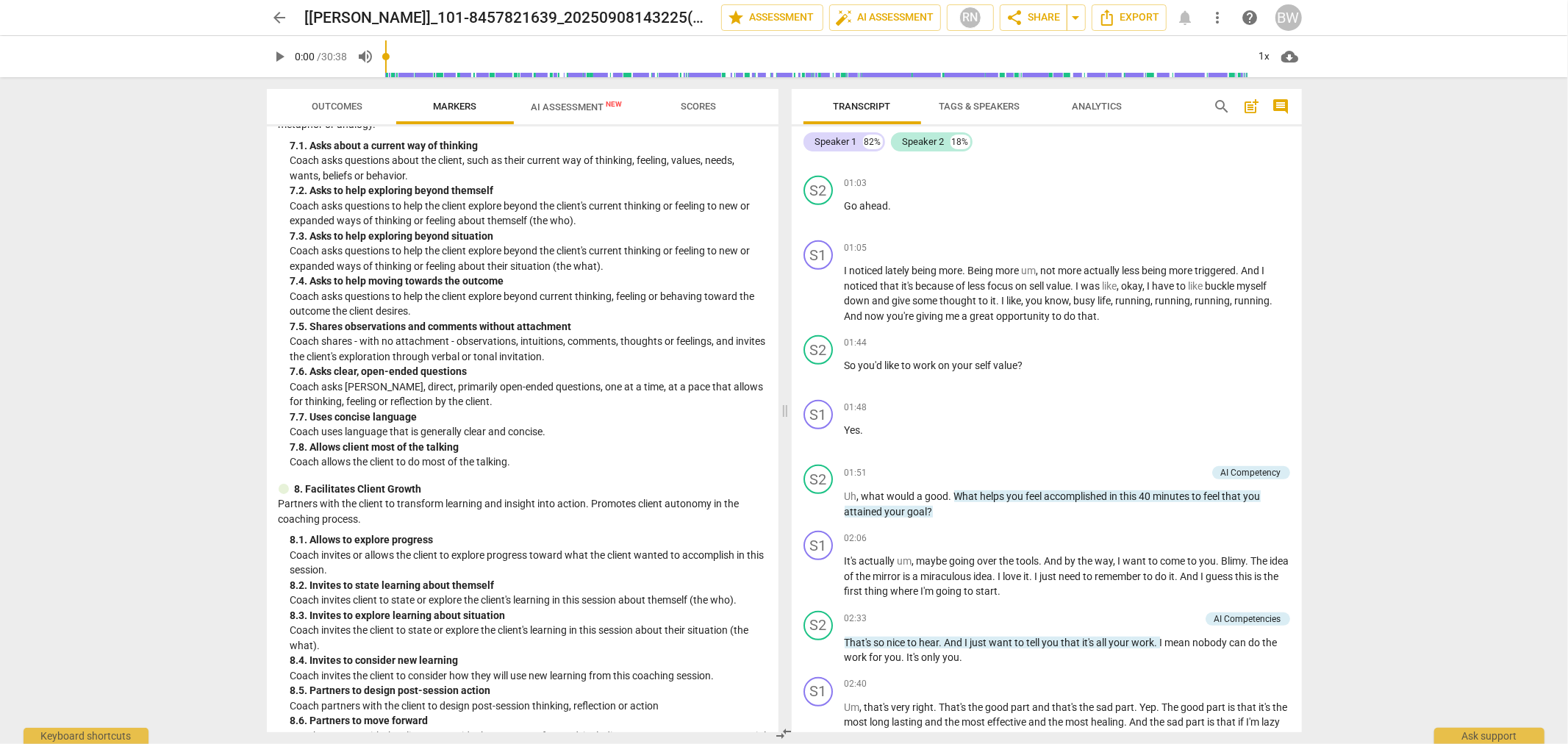
scroll to position [1390, 0]
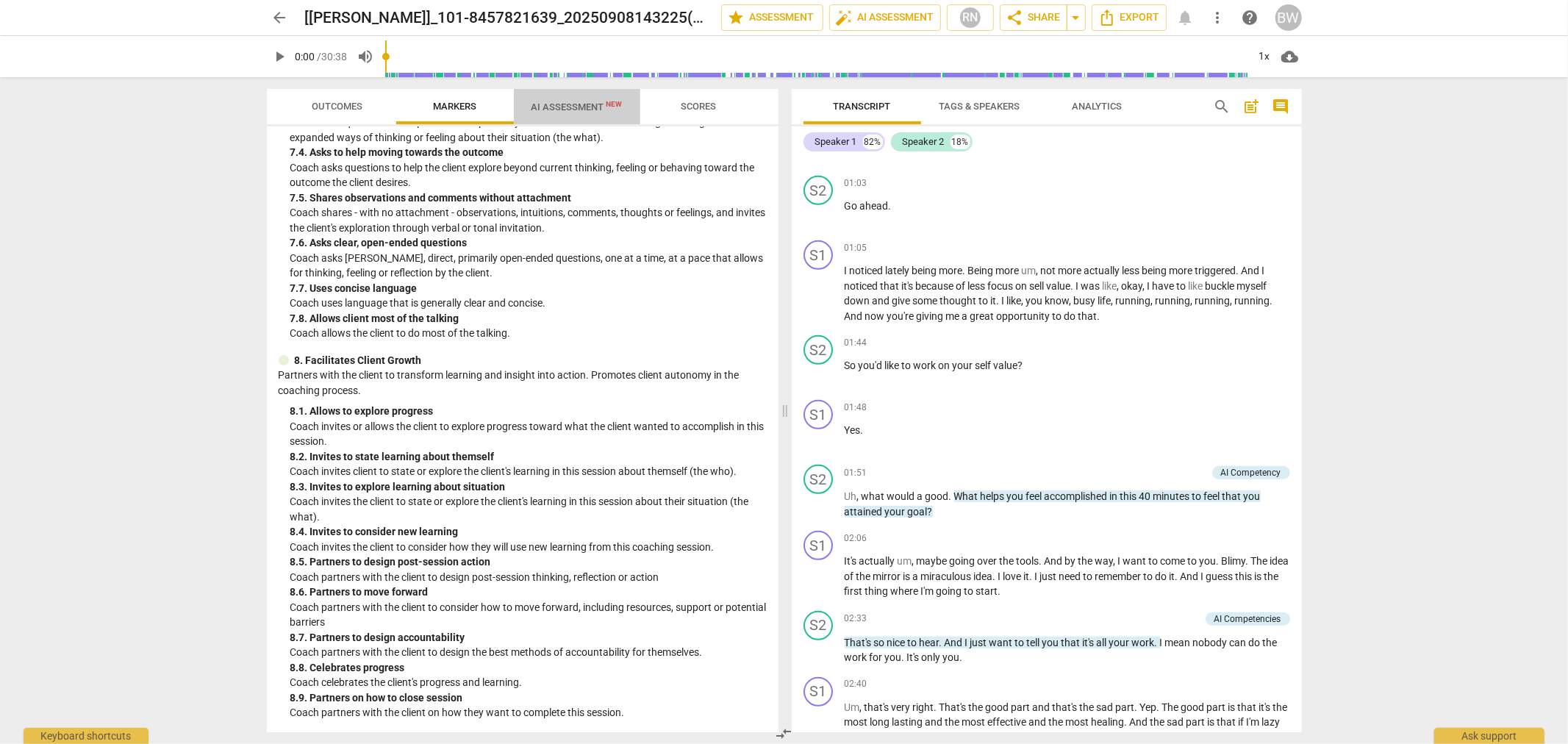
click at [556, 105] on span "AI Assessment New" at bounding box center [577, 107] width 92 height 11
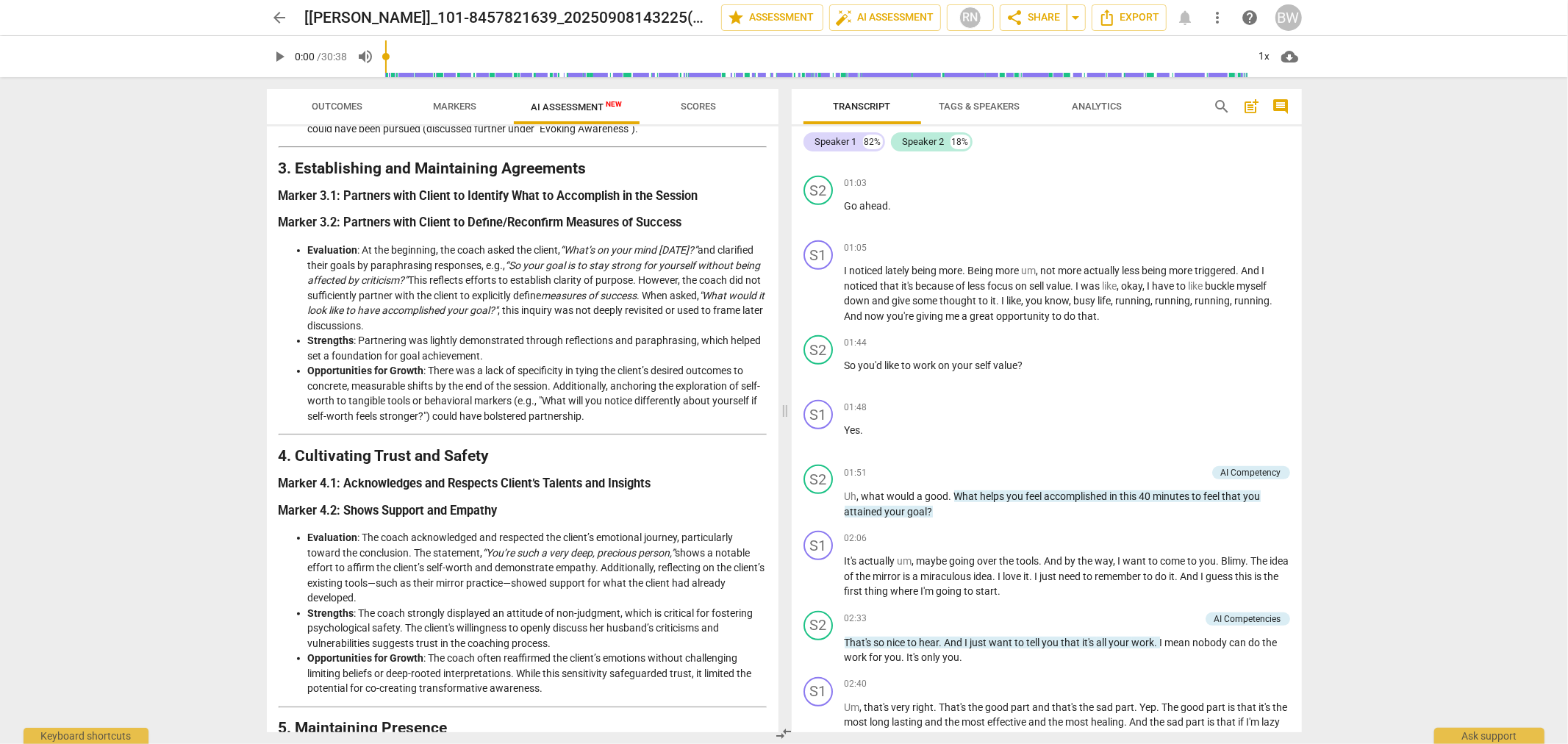
scroll to position [653, 0]
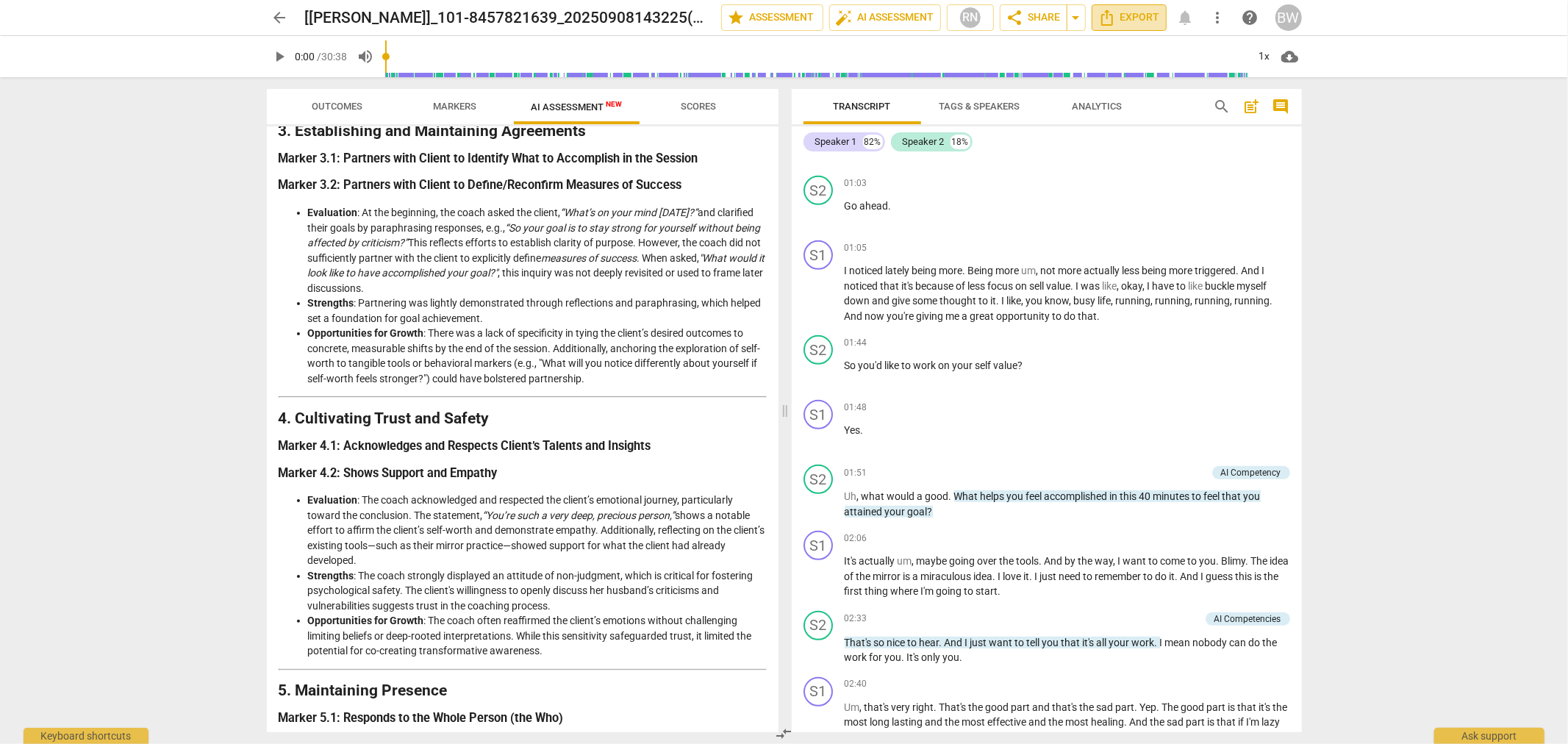
click at [1141, 18] on span "Export" at bounding box center [1129, 17] width 62 height 17
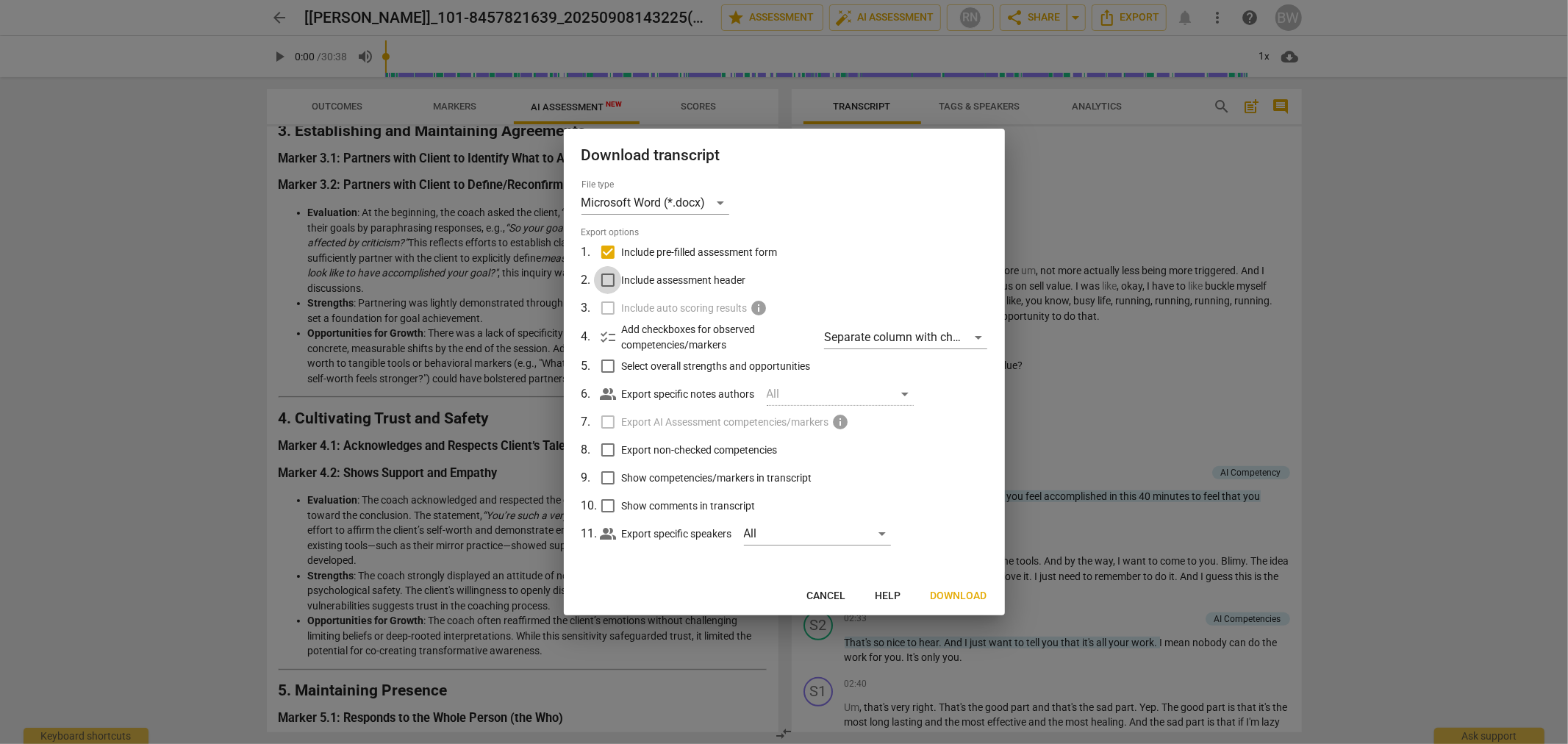
click at [607, 281] on input "Include assessment header" at bounding box center [607, 280] width 28 height 28
checkbox input "true"
click at [609, 311] on label "Include auto scoring results info" at bounding box center [782, 308] width 385 height 28
click at [974, 336] on div "Separate column with check marks" at bounding box center [905, 337] width 163 height 23
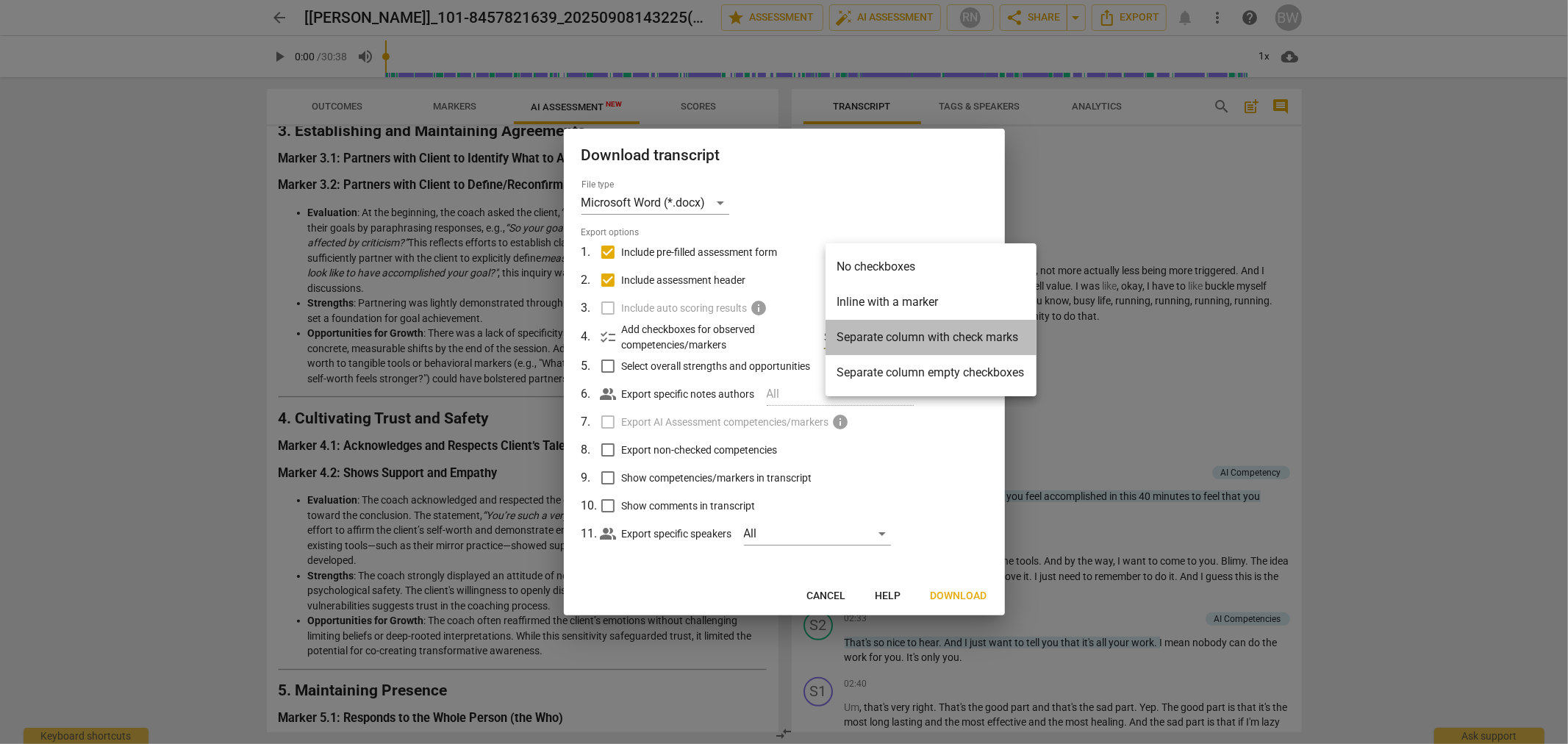
click at [937, 341] on li "Separate column with check marks" at bounding box center [931, 337] width 211 height 36
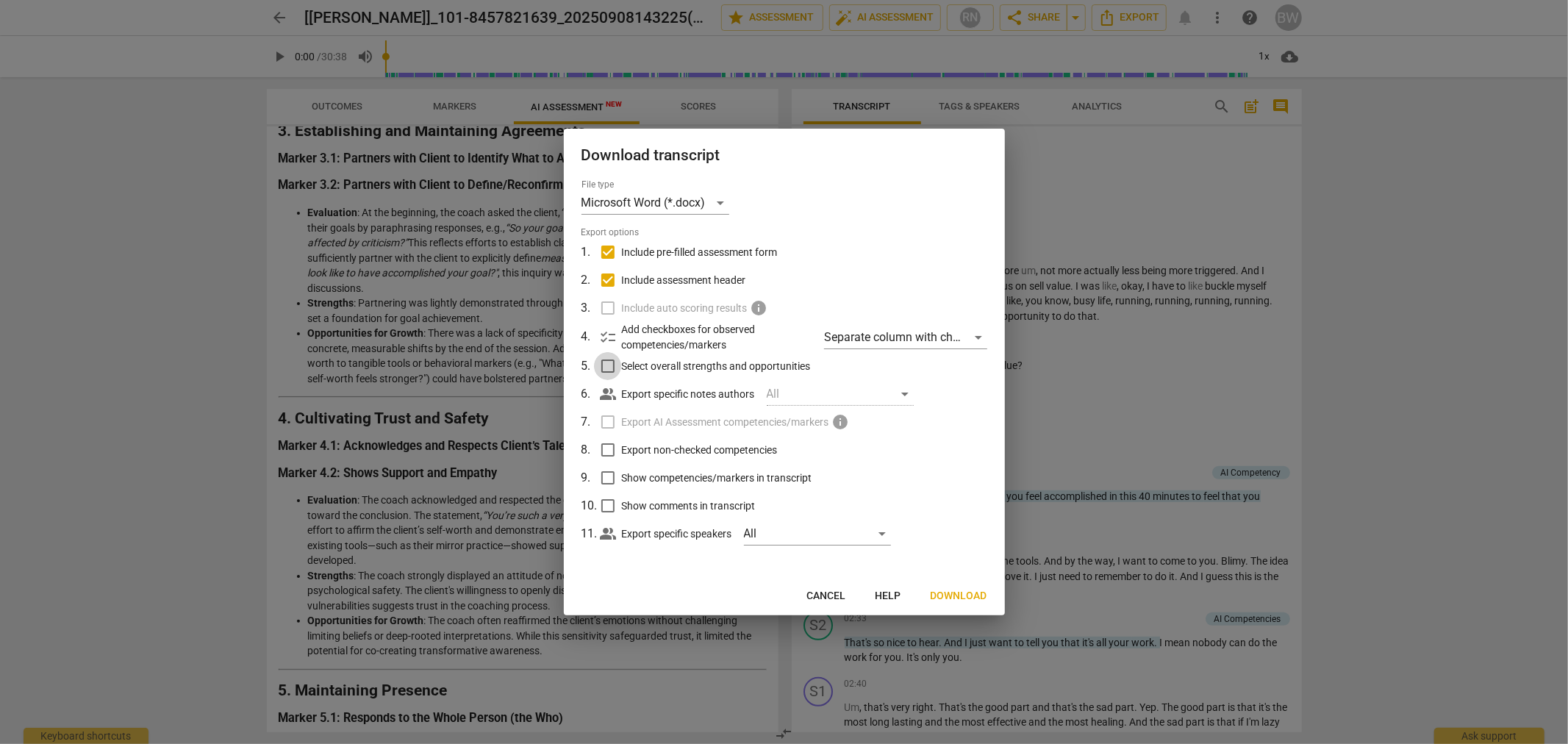
click at [607, 368] on input "Select overall strengths and opportunities" at bounding box center [607, 366] width 28 height 28
checkbox input "true"
click at [607, 449] on input "Export non-checked competencies" at bounding box center [607, 449] width 28 height 28
checkbox input "true"
click at [606, 472] on input "Show competencies/markers in transcript" at bounding box center [607, 477] width 28 height 28
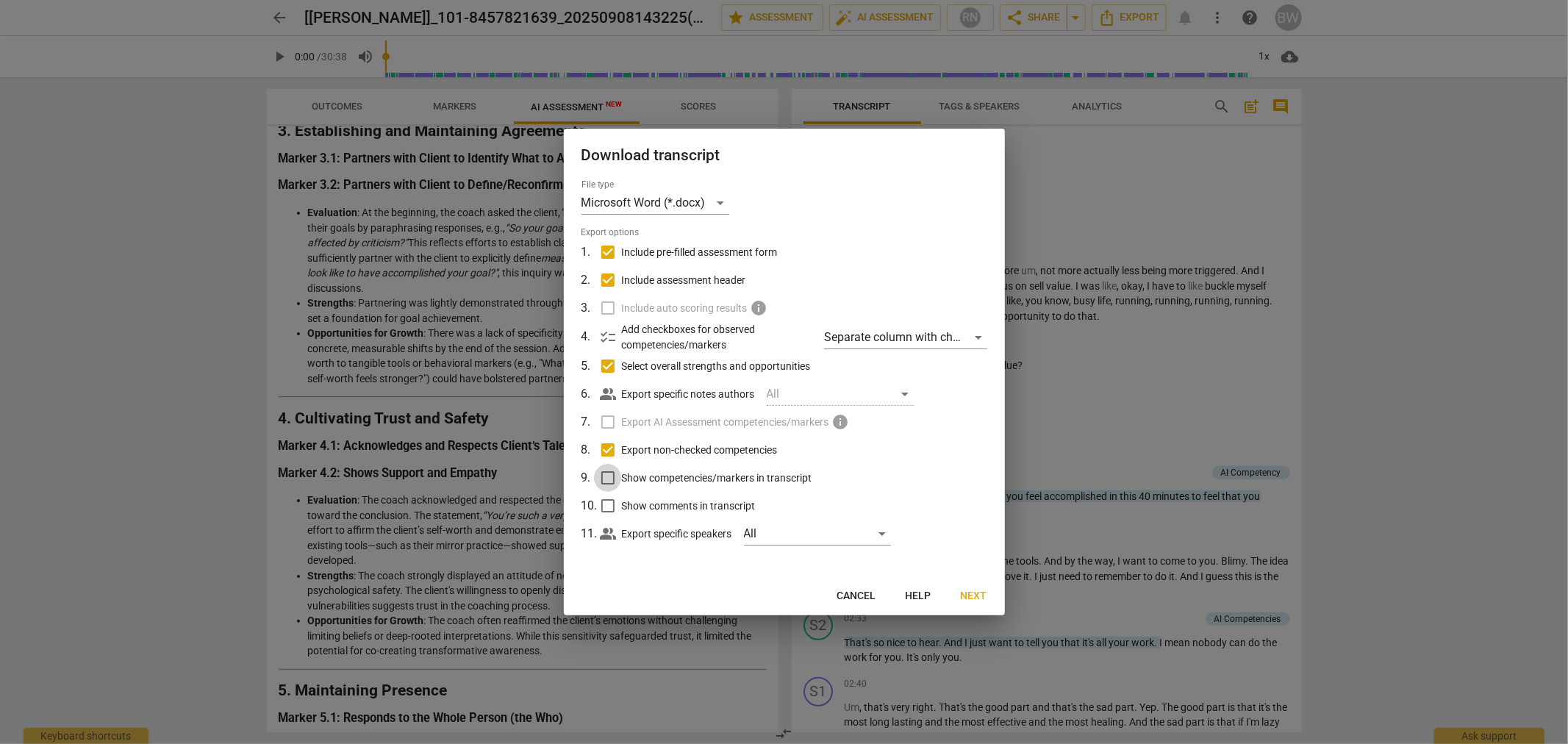
checkbox input "true"
drag, startPoint x: 609, startPoint y: 503, endPoint x: 614, endPoint y: 560, distance: 57.2
click at [609, 506] on input "Show comments in transcript" at bounding box center [607, 505] width 28 height 28
checkbox input "true"
click at [883, 538] on div "All" at bounding box center [818, 533] width 147 height 23
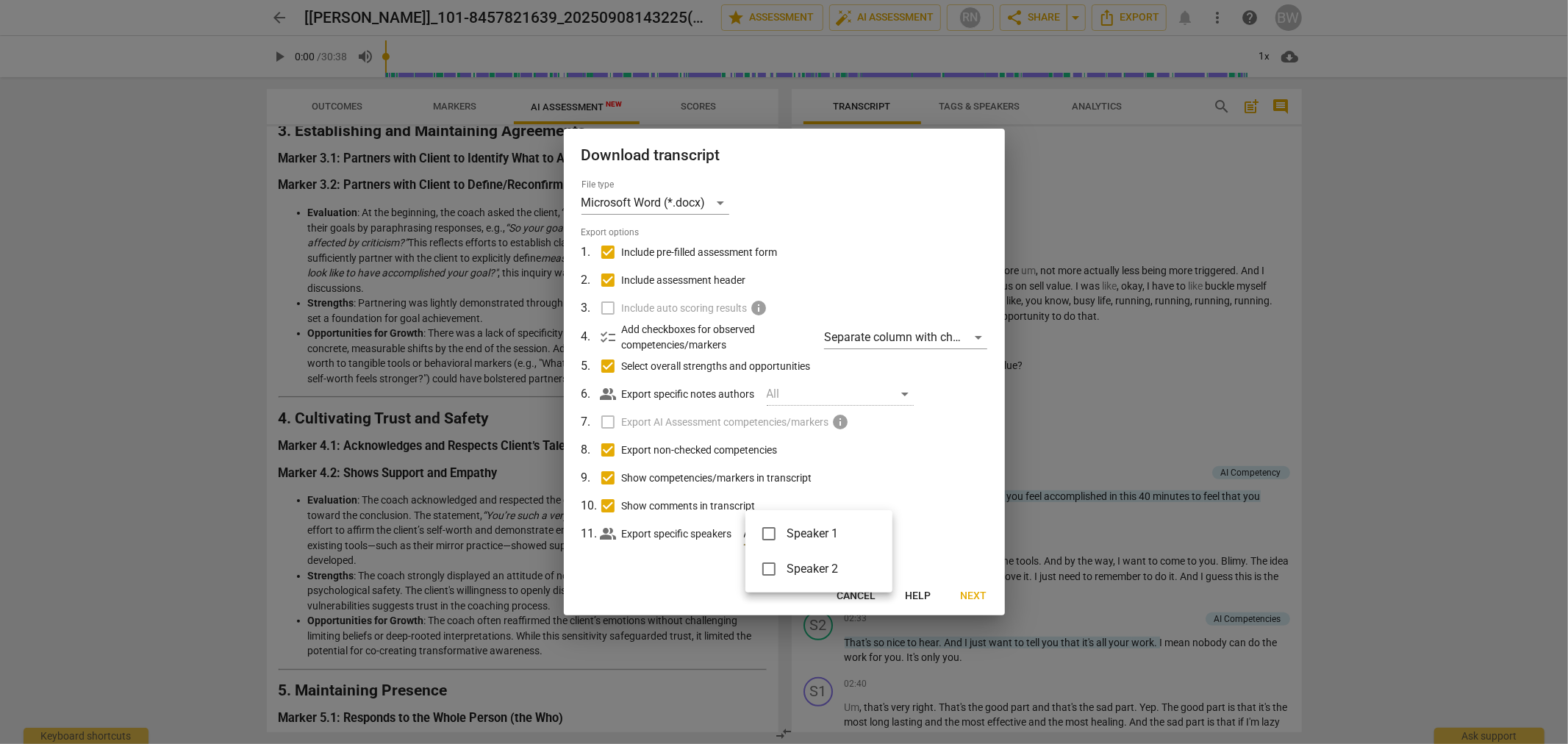
click at [676, 552] on div at bounding box center [784, 372] width 1568 height 744
click at [607, 306] on label "Include auto scoring results info" at bounding box center [782, 308] width 385 height 28
click at [980, 597] on span "Next" at bounding box center [973, 596] width 26 height 14
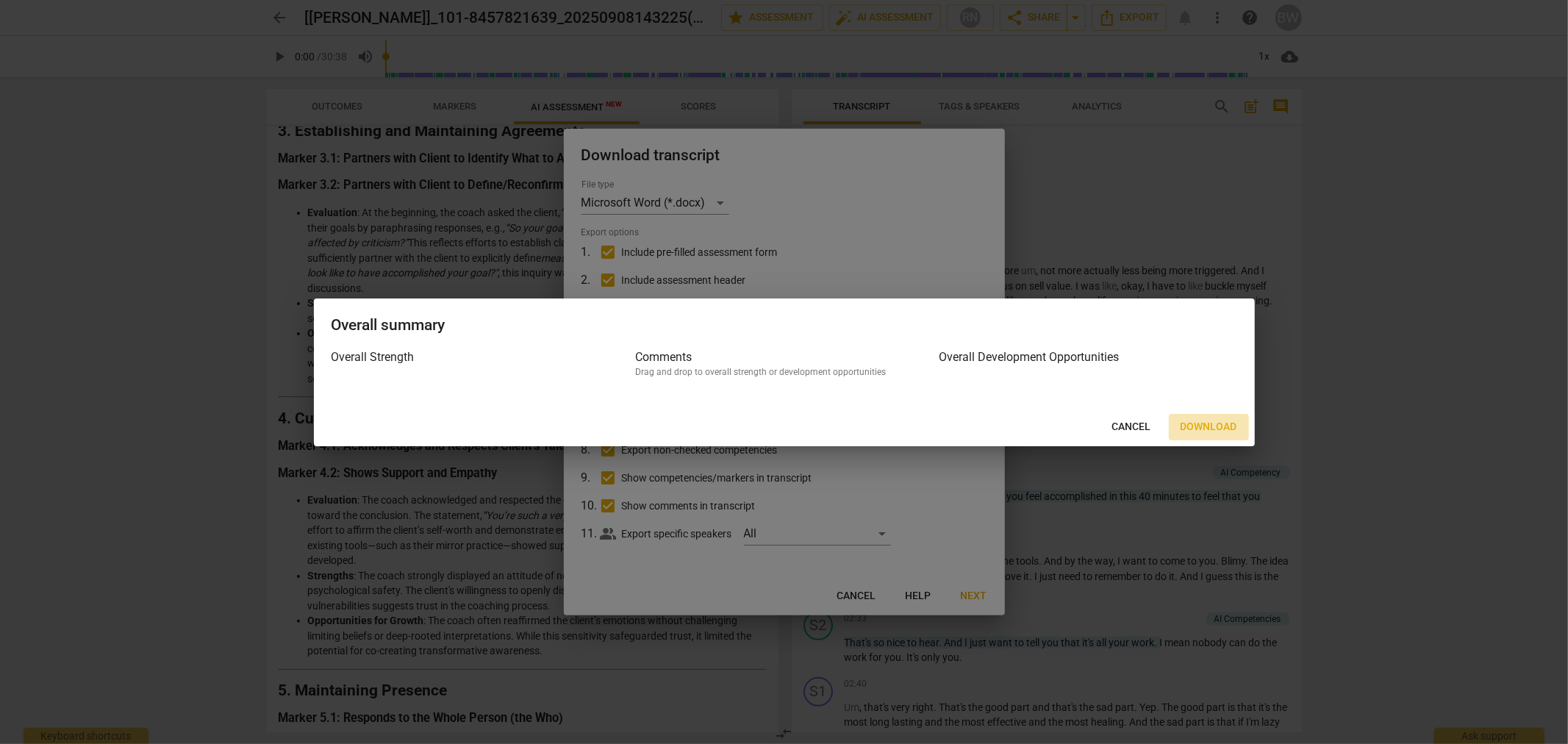
click at [1198, 428] on span "Download" at bounding box center [1209, 426] width 57 height 14
